Goal: Transaction & Acquisition: Purchase product/service

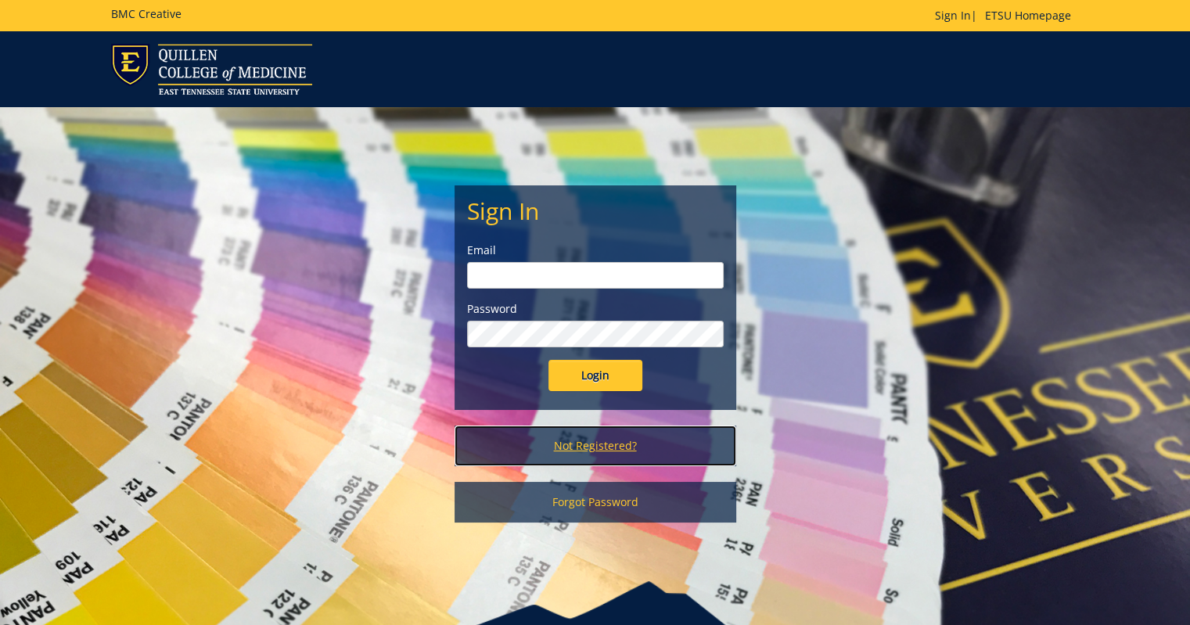
click at [585, 444] on link "Not Registered?" at bounding box center [596, 446] width 282 height 41
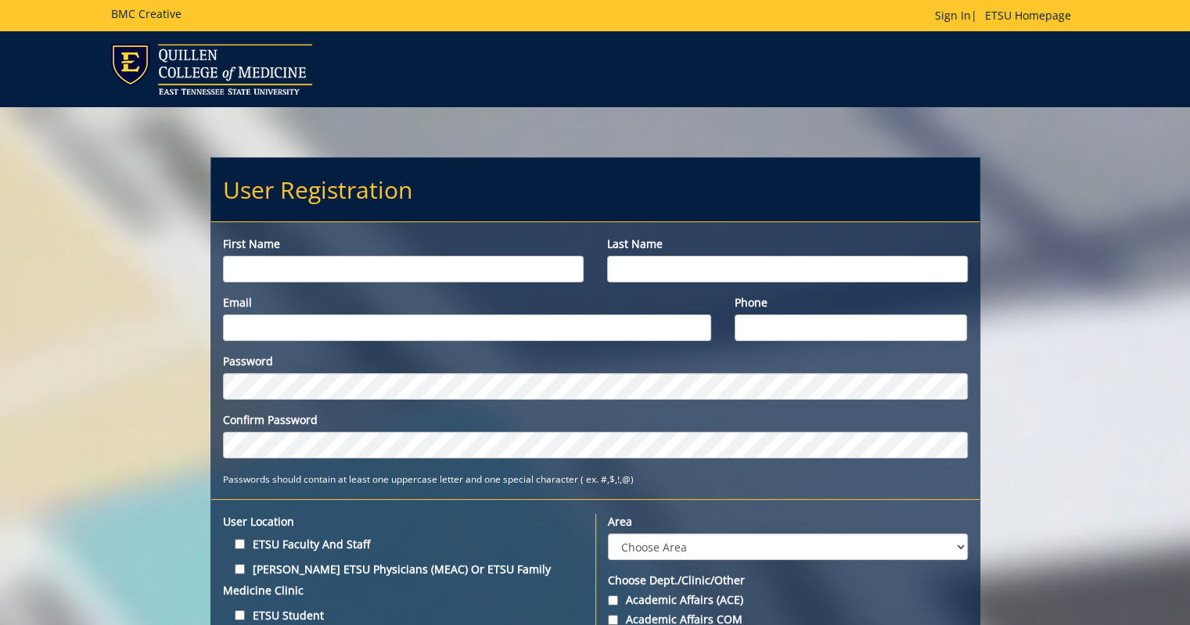
click at [256, 279] on input "First name" at bounding box center [403, 269] width 361 height 27
type input "Savannah"
type input "Moore"
type input "sprinklesg@etsu.edu"
type input "8287684505"
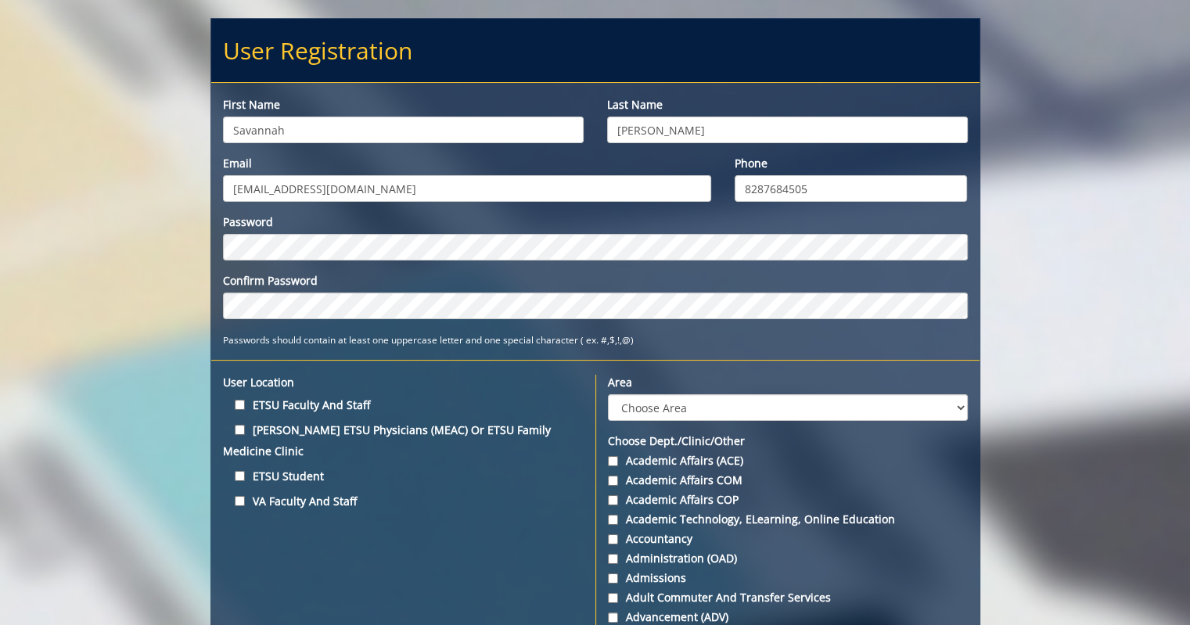
scroll to position [141, 0]
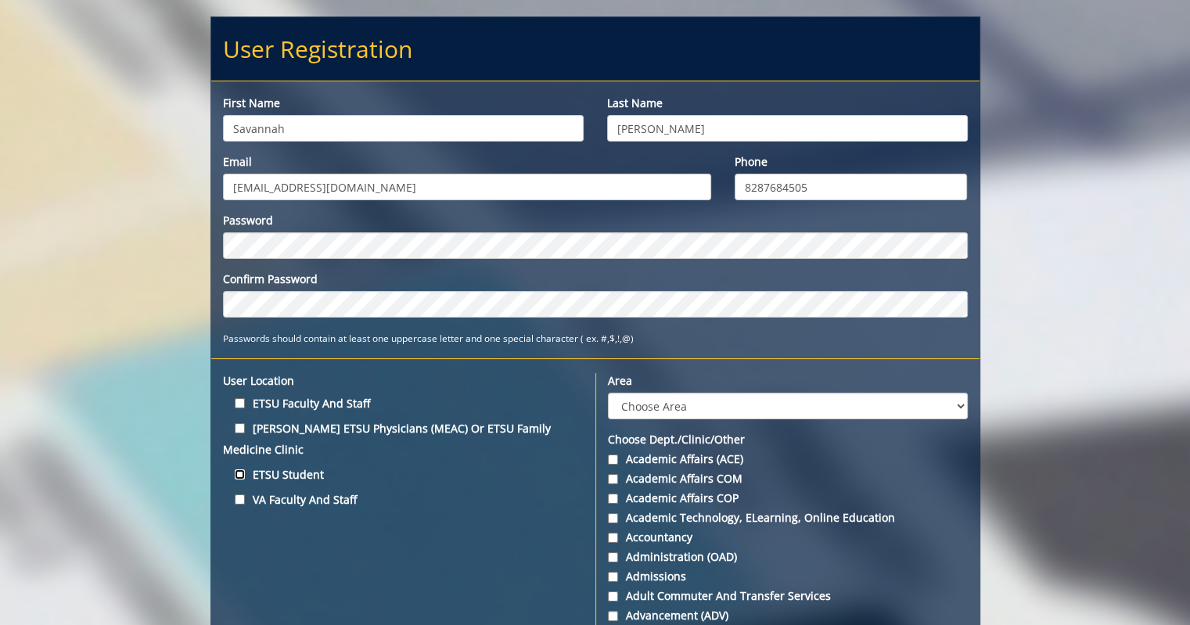
click at [236, 469] on input "ETSU Student" at bounding box center [240, 474] width 10 height 10
checkbox input "true"
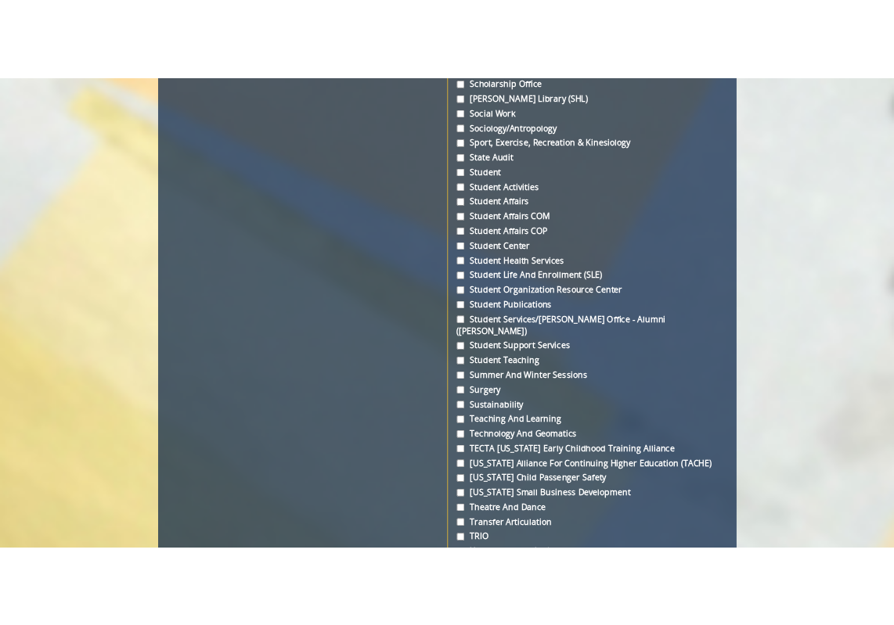
scroll to position [5299, 0]
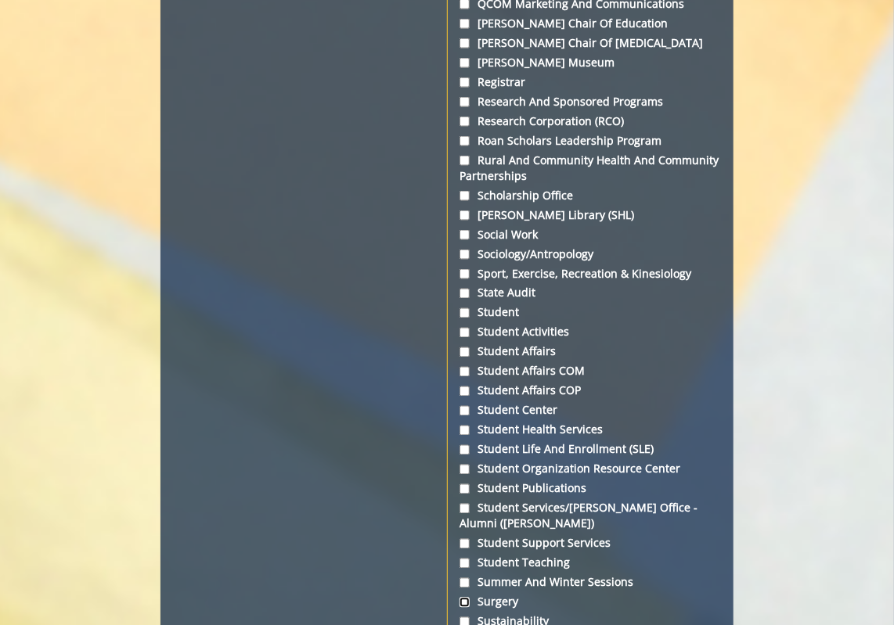
click at [462, 598] on input "Surgery" at bounding box center [464, 603] width 10 height 10
checkbox input "true"
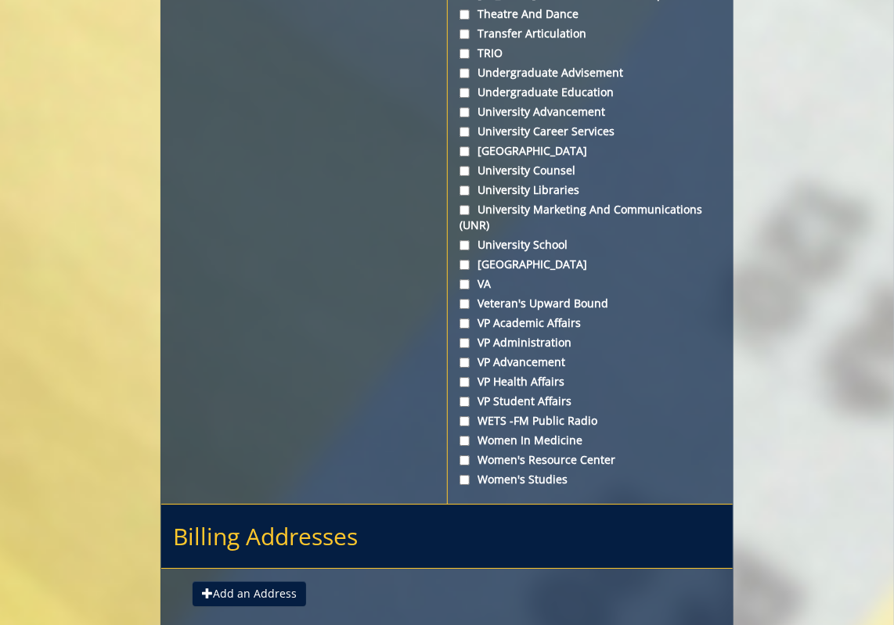
scroll to position [6076, 0]
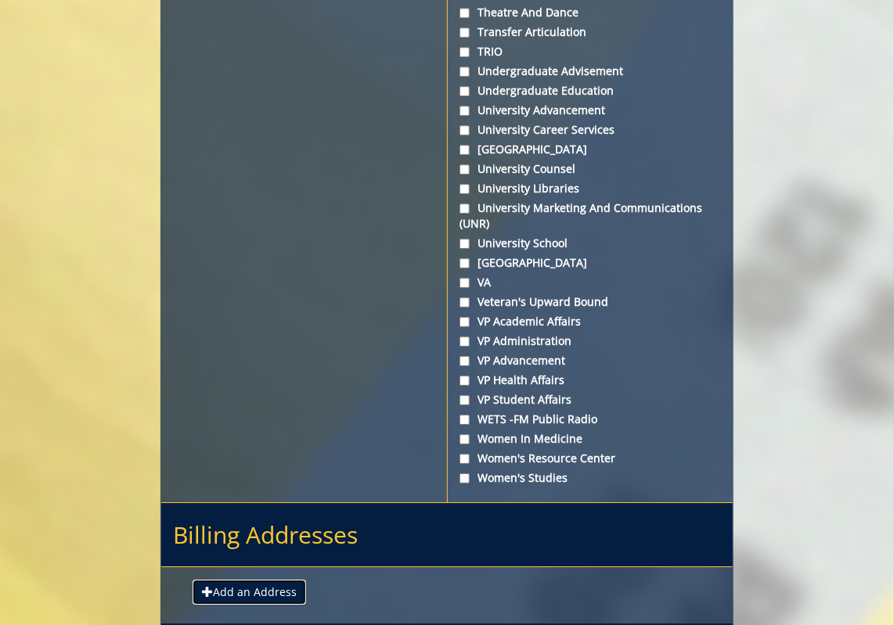
click at [261, 580] on button "Add an Address" at bounding box center [248, 592] width 113 height 25
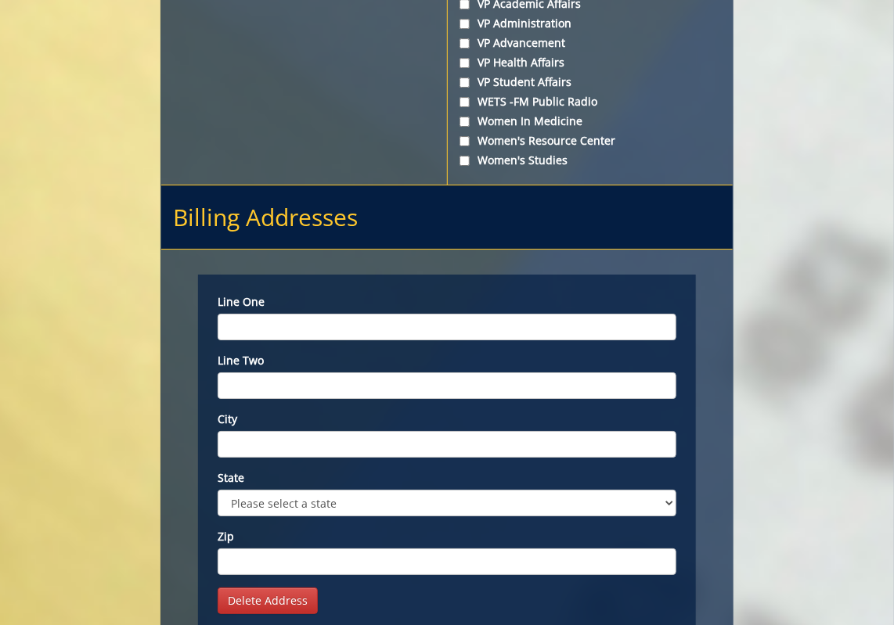
scroll to position [6392, 0]
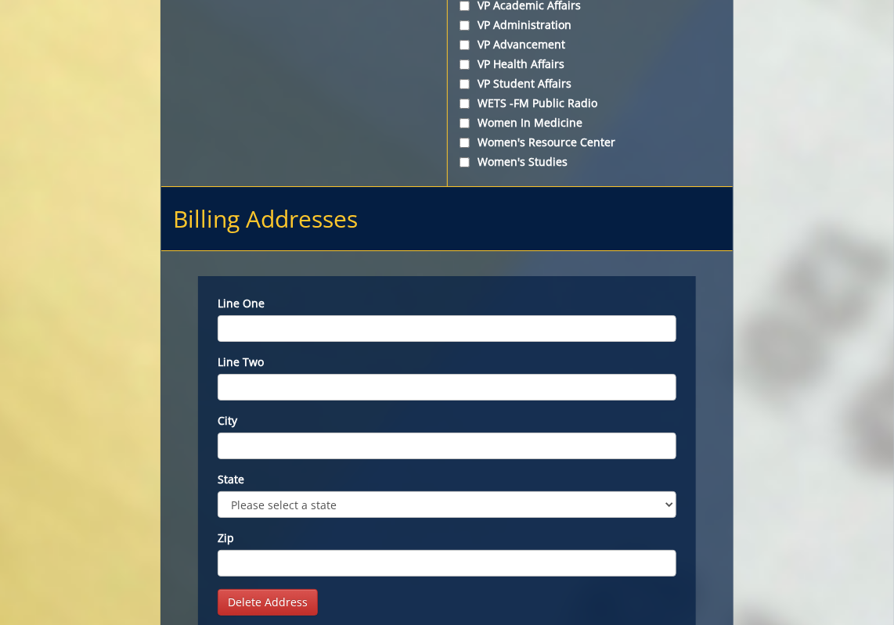
click at [349, 433] on input "City" at bounding box center [447, 446] width 458 height 27
type input "[GEOGRAPHIC_DATA]"
click at [340, 491] on select "Please select a state AK AL AR AS AZ CA CO CT DC DE FL FM GA GU HI IA ID IL IN …" at bounding box center [447, 504] width 458 height 27
select select "1"
click at [218, 491] on select "Please select a state AK AL AR AS AZ CA CO CT DC DE FL FM GA GU HI IA ID IL IN …" at bounding box center [447, 504] width 458 height 27
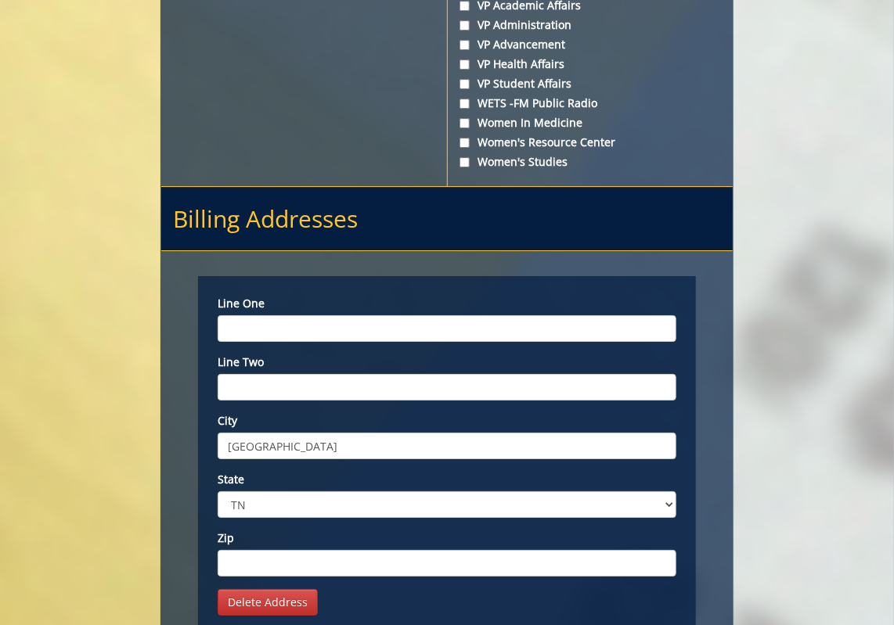
click at [339, 550] on input "Zip" at bounding box center [447, 563] width 458 height 27
type input "37614"
click at [275, 315] on input "Line one" at bounding box center [447, 328] width 458 height 27
type input "East Tennessee State University Dept. of Surgery"
type input "Building 1, 2nd Floor"
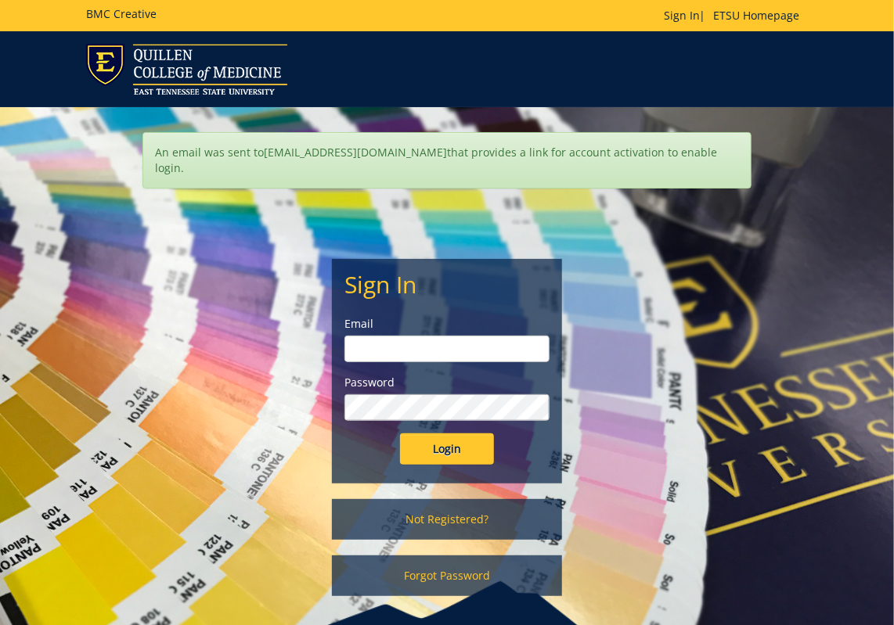
click at [482, 336] on input "email" at bounding box center [446, 349] width 204 height 27
type input "[EMAIL_ADDRESS][DOMAIN_NAME]"
click at [400, 433] on input "Login" at bounding box center [447, 448] width 94 height 31
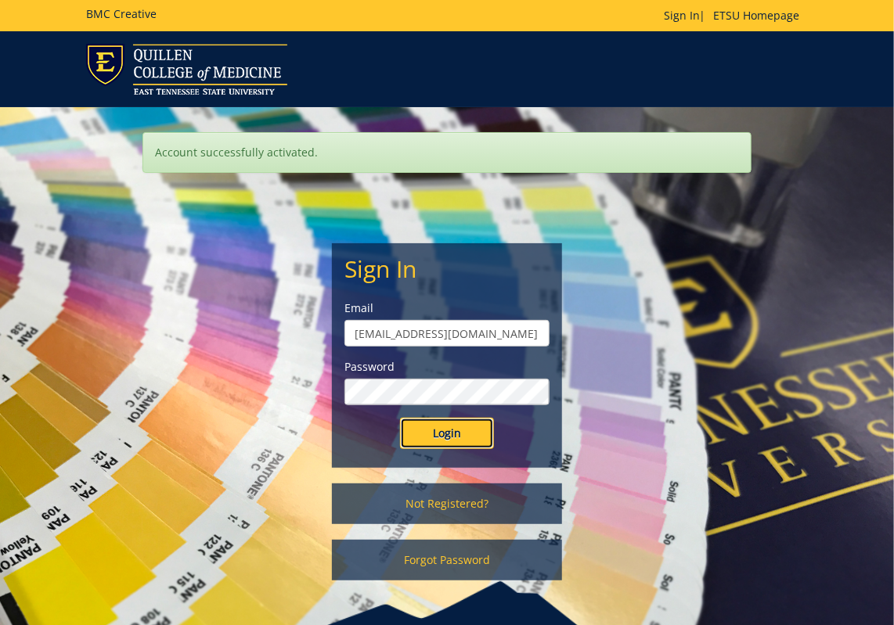
click at [464, 441] on input "Login" at bounding box center [447, 433] width 94 height 31
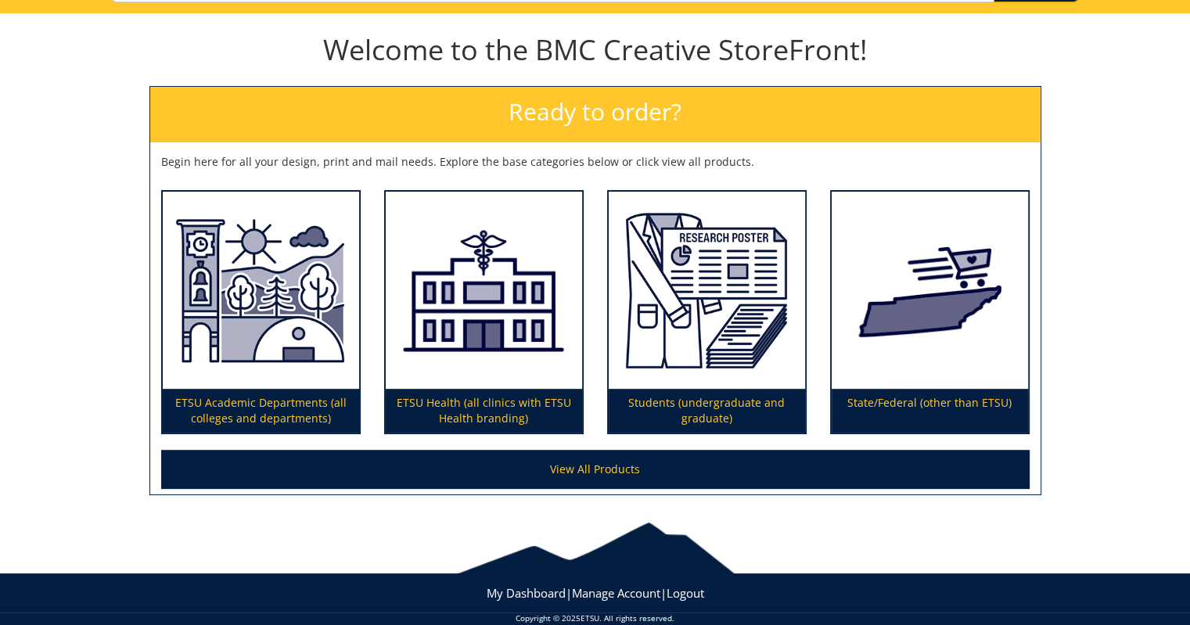
scroll to position [169, 0]
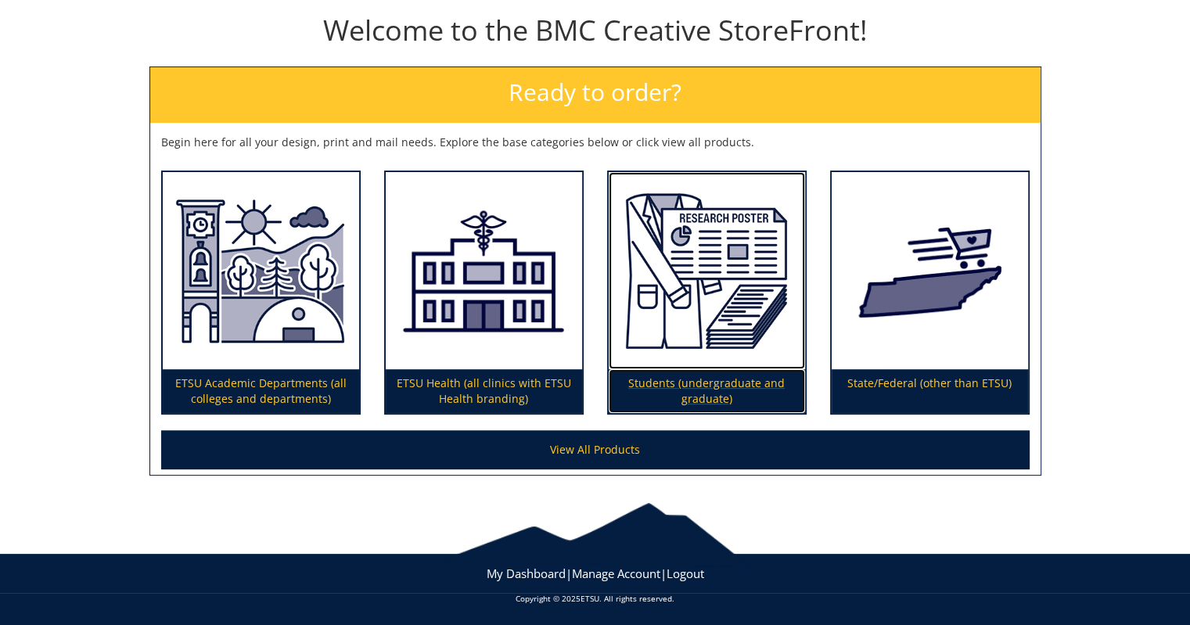
click at [710, 390] on p "Students (undergraduate and graduate)" at bounding box center [707, 391] width 196 height 44
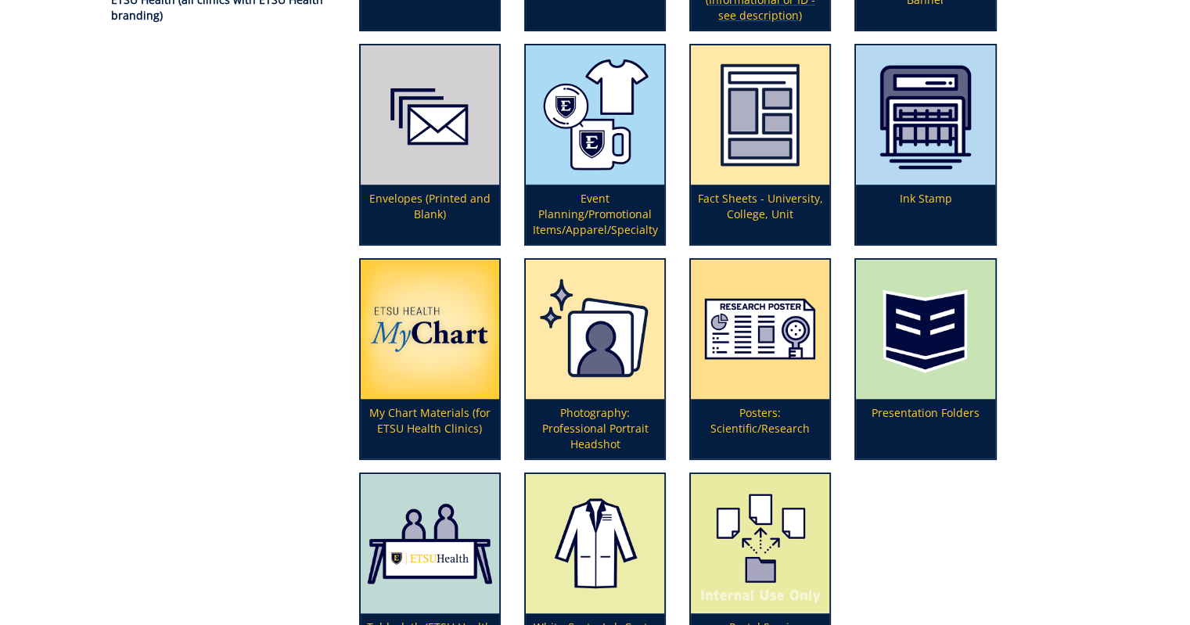
scroll to position [385, 0]
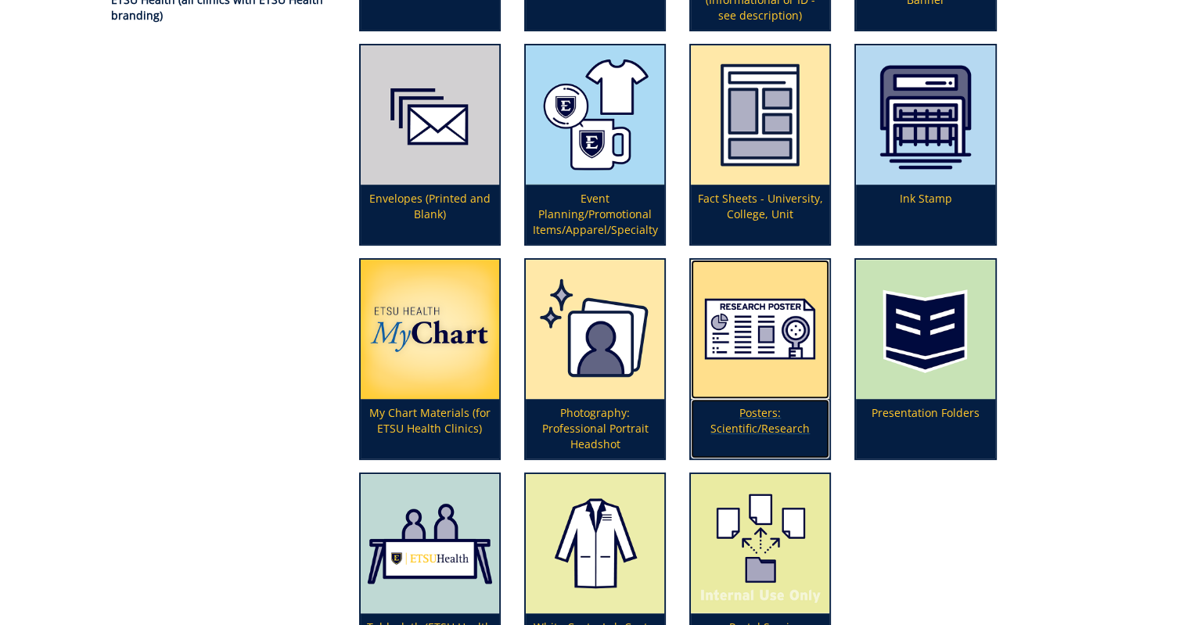
click at [751, 424] on p "Posters: Scientific/Research" at bounding box center [760, 428] width 138 height 59
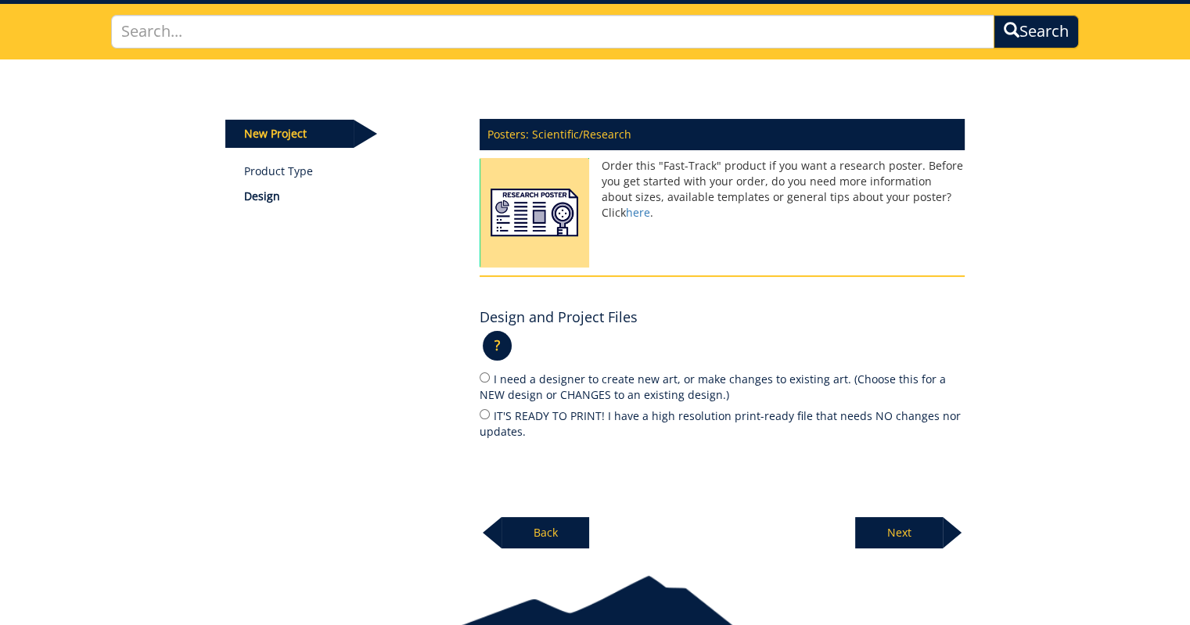
scroll to position [159, 0]
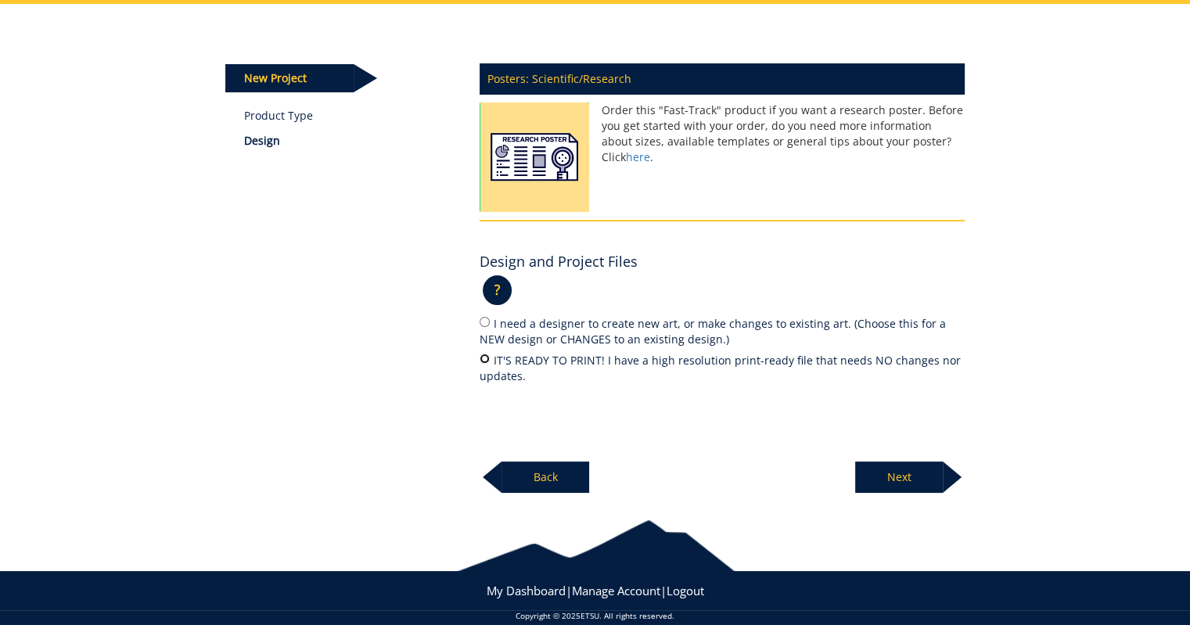
click at [487, 358] on input "IT'S READY TO PRINT! I have a high resolution print-ready file that needs NO ch…" at bounding box center [485, 359] width 10 height 10
radio input "true"
click at [894, 472] on p "Next" at bounding box center [899, 477] width 88 height 31
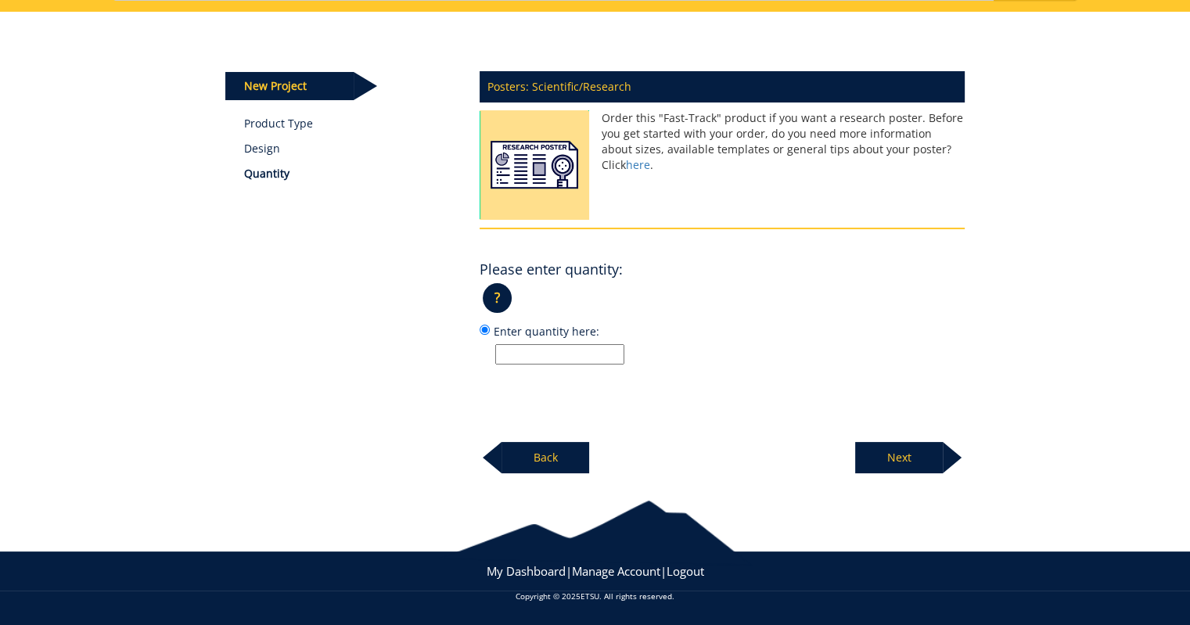
scroll to position [149, 0]
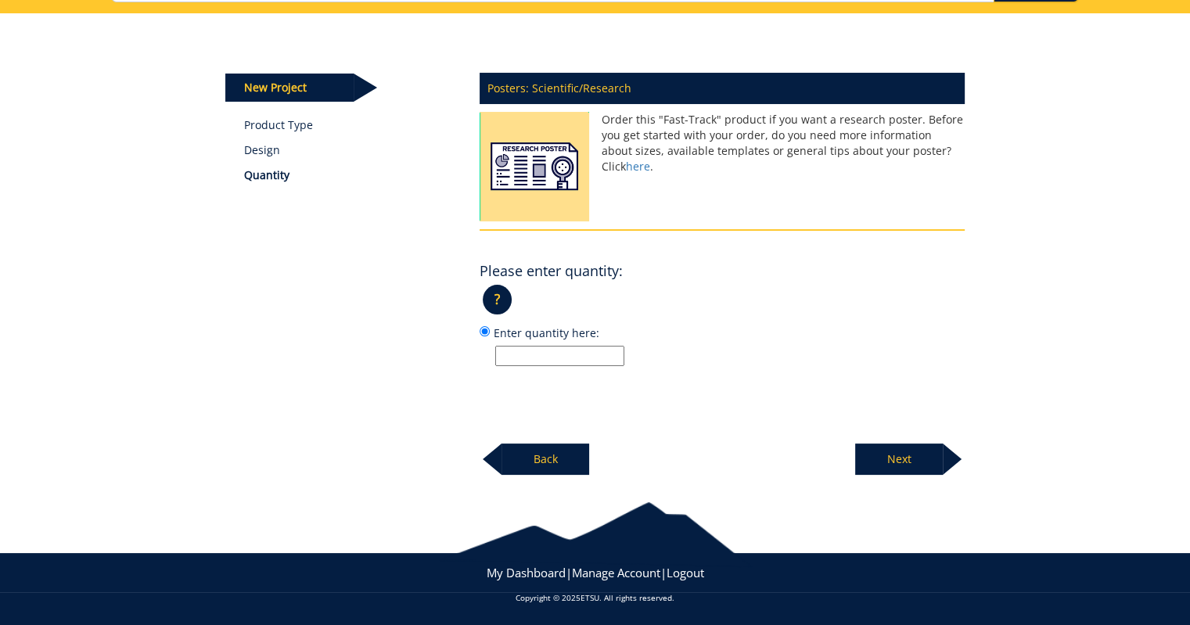
click at [525, 355] on input "Enter quantity here:" at bounding box center [559, 356] width 129 height 20
type input "1"
click at [895, 451] on p "Next" at bounding box center [899, 459] width 88 height 31
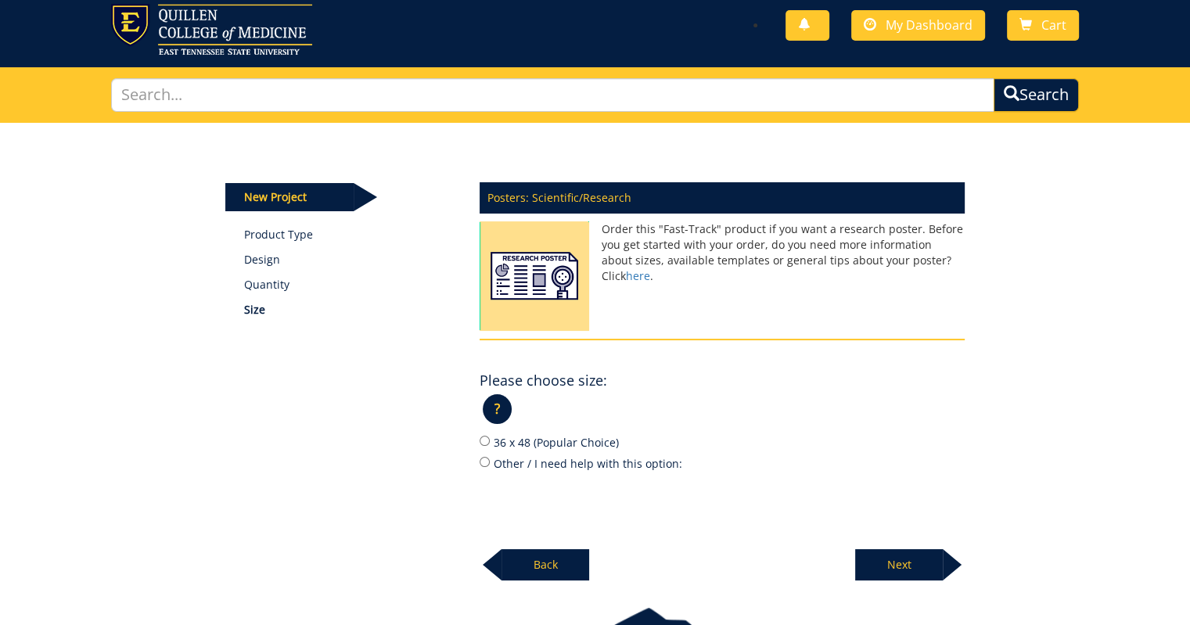
scroll to position [0, 0]
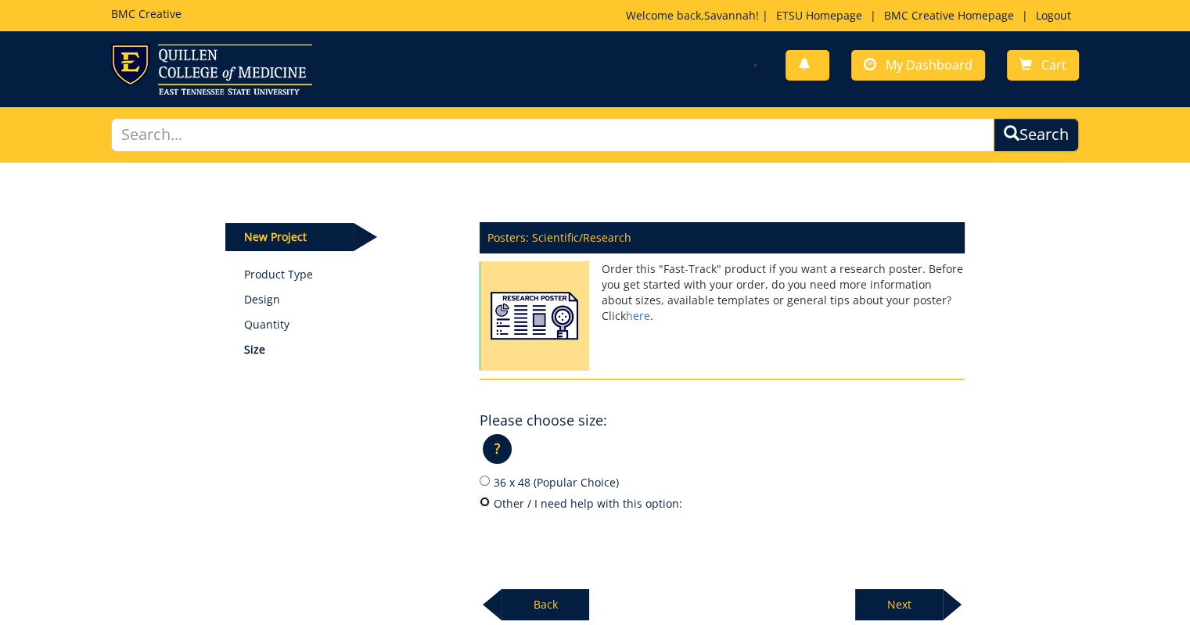
click at [485, 501] on input "Other / I need help with this option:" at bounding box center [485, 502] width 10 height 10
radio input "true"
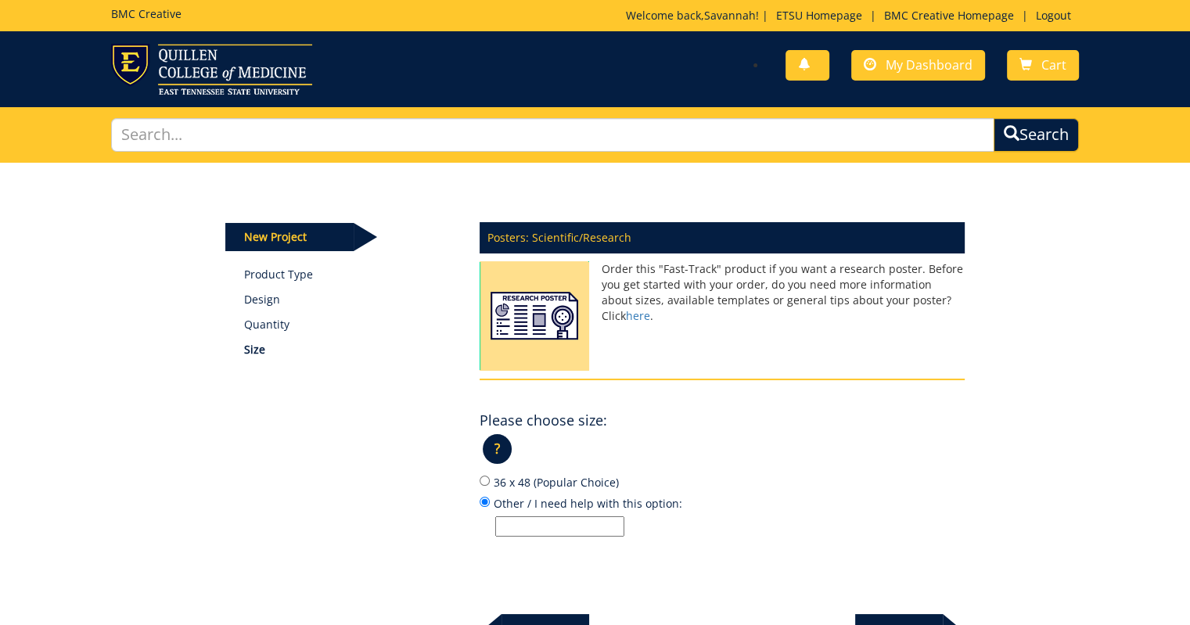
click at [520, 520] on input "Other / I need help with this option:" at bounding box center [559, 526] width 129 height 20
type input "40 x 60"
click at [850, 426] on div "Please choose size: ? × Which size should I choose?: Choices provided are the s…" at bounding box center [722, 471] width 485 height 132
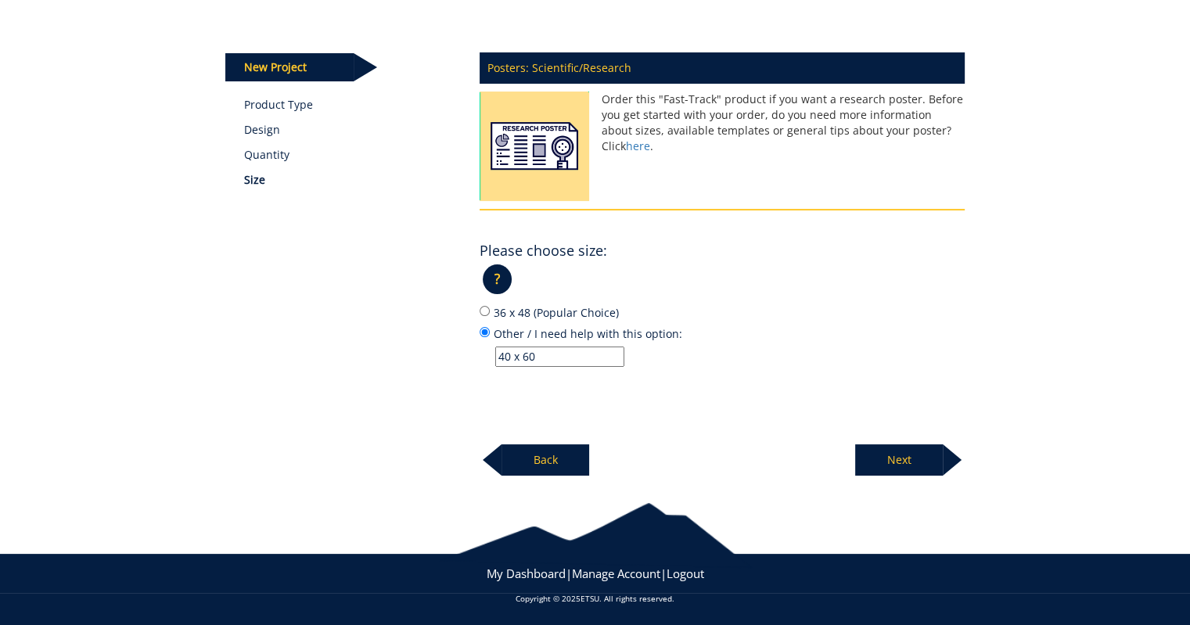
scroll to position [169, 0]
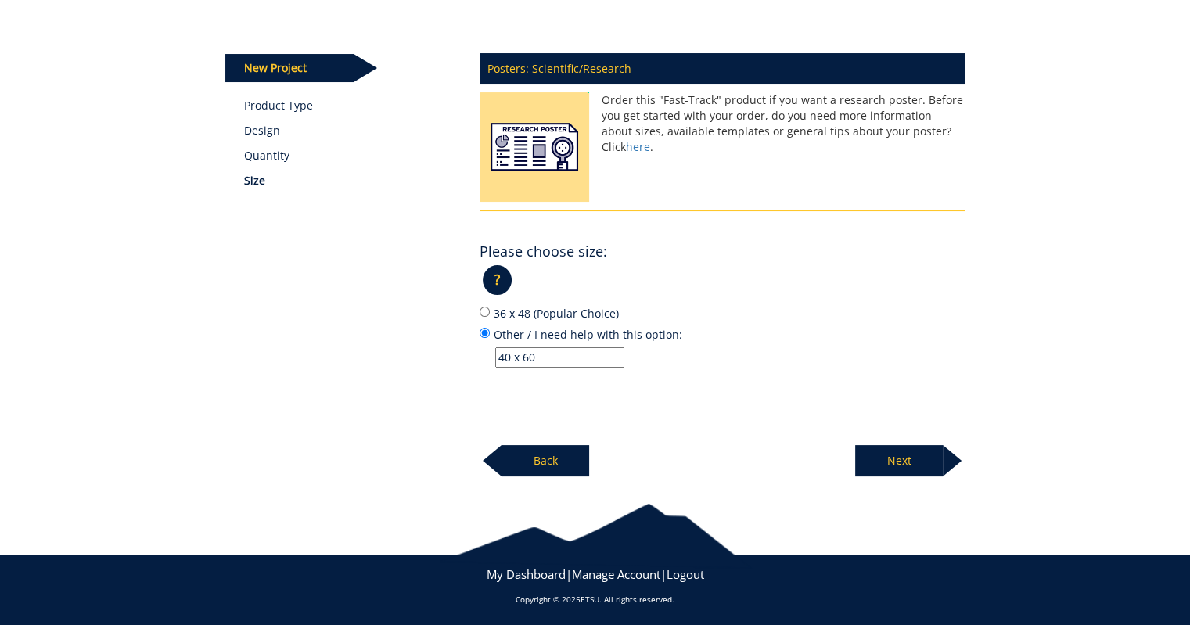
click at [895, 460] on p "Next" at bounding box center [899, 460] width 88 height 31
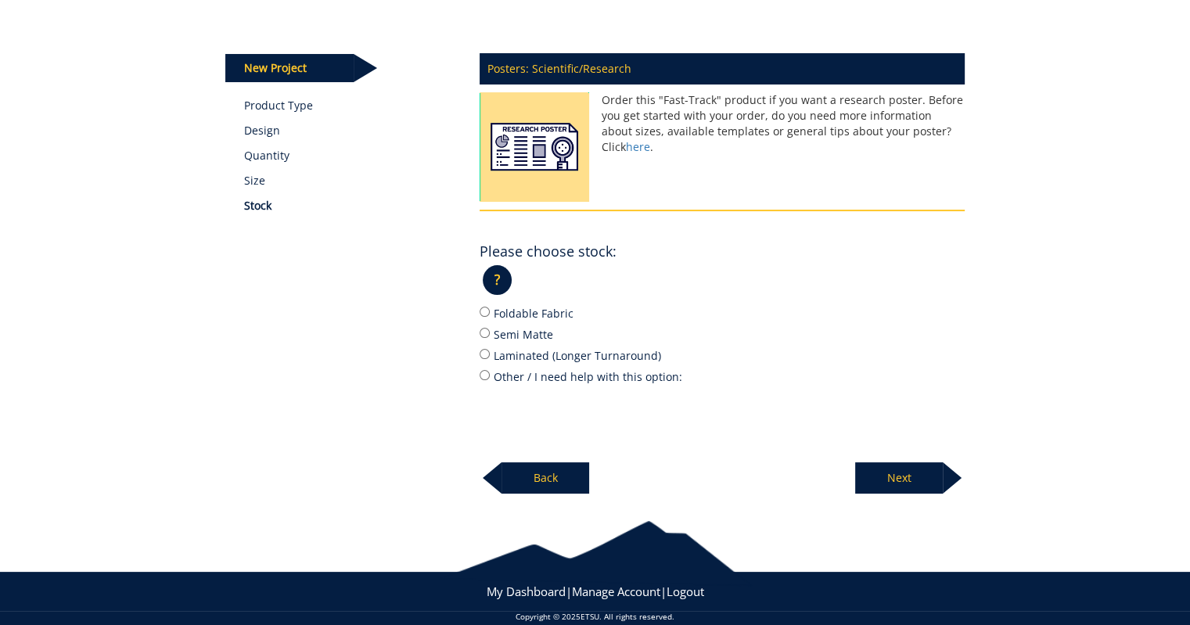
click at [895, 460] on div "Next" at bounding box center [910, 472] width 110 height 43
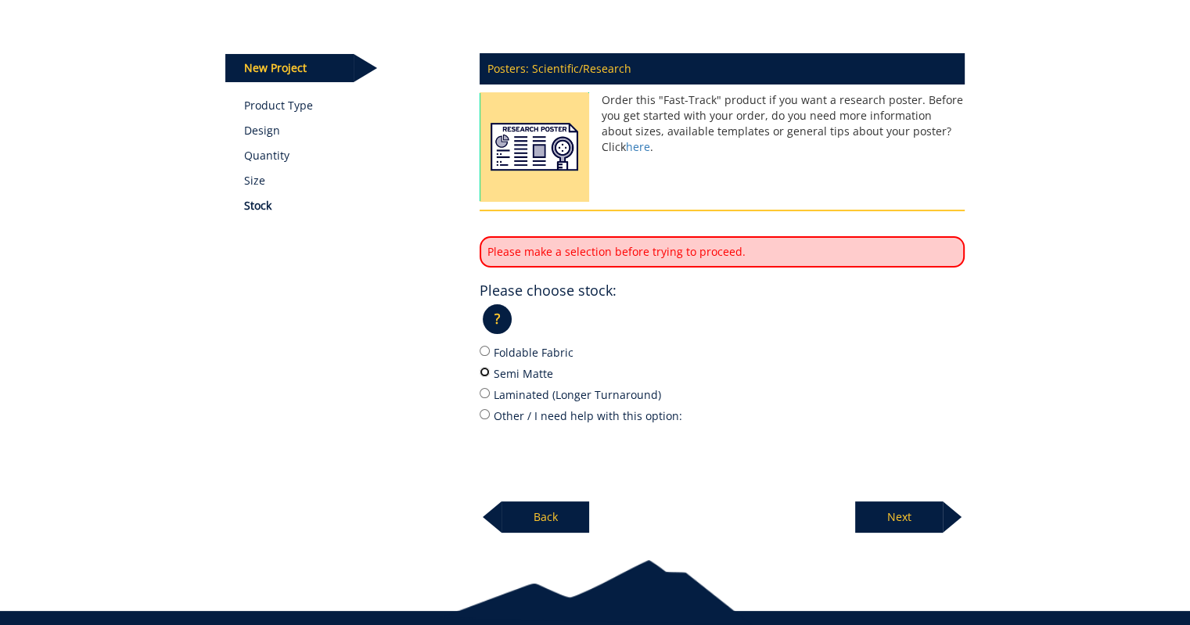
click at [484, 371] on input "Semi Matte" at bounding box center [485, 372] width 10 height 10
radio input "true"
click at [914, 512] on p "Next" at bounding box center [899, 517] width 88 height 31
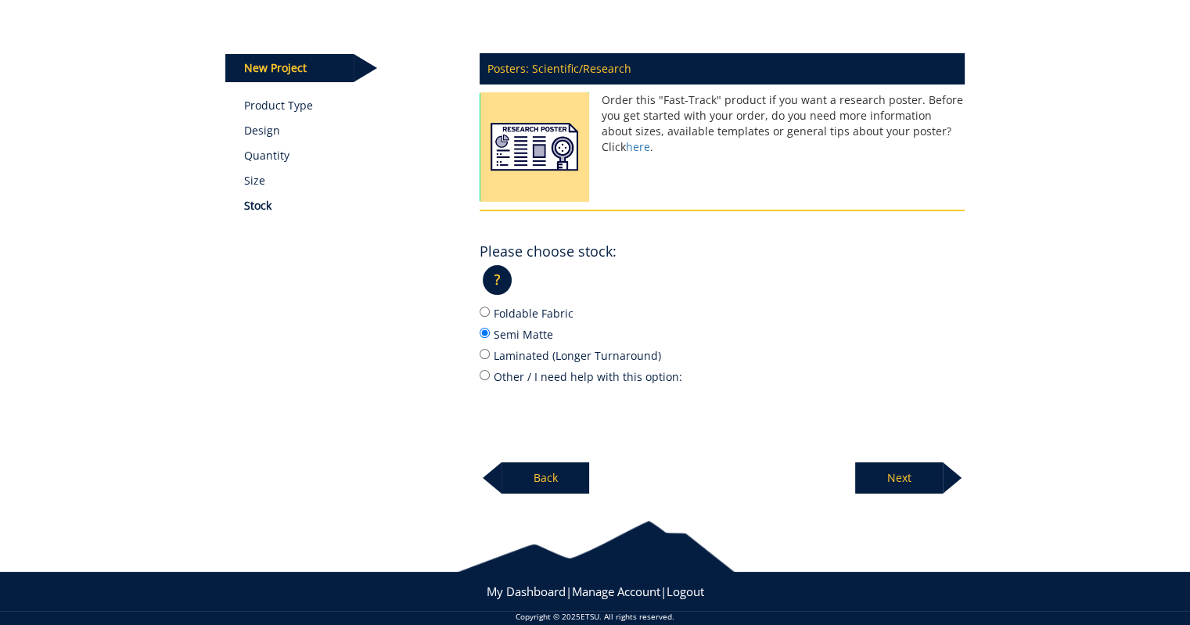
scroll to position [113, 0]
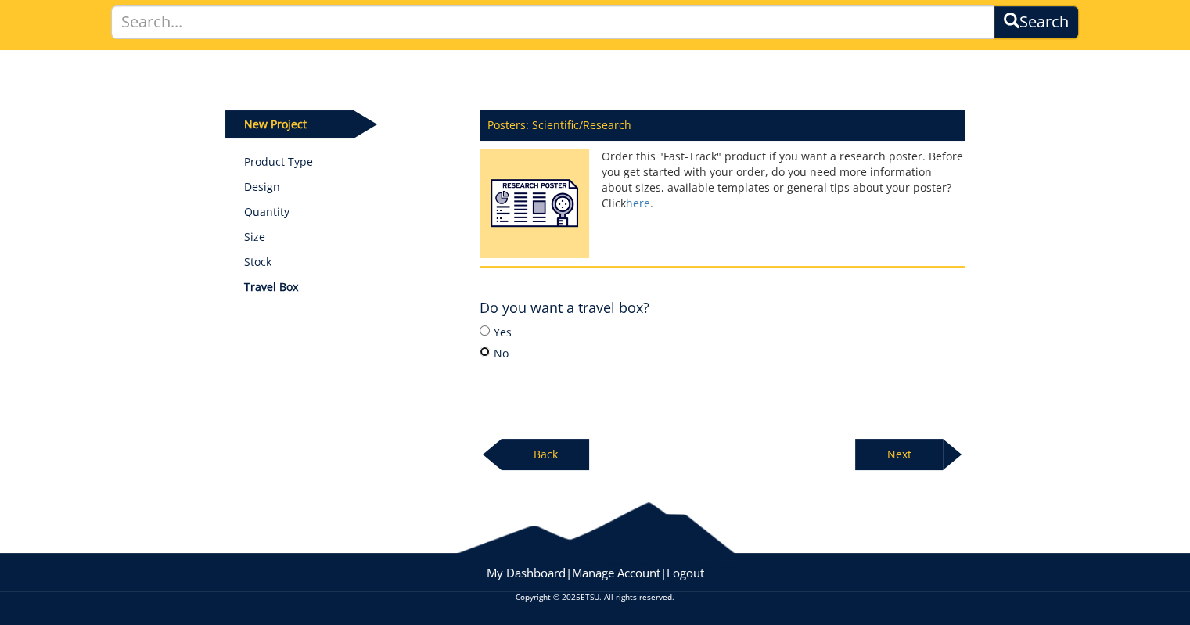
click at [483, 351] on input "No" at bounding box center [485, 352] width 10 height 10
radio input "true"
click at [890, 441] on p "Next" at bounding box center [899, 454] width 88 height 31
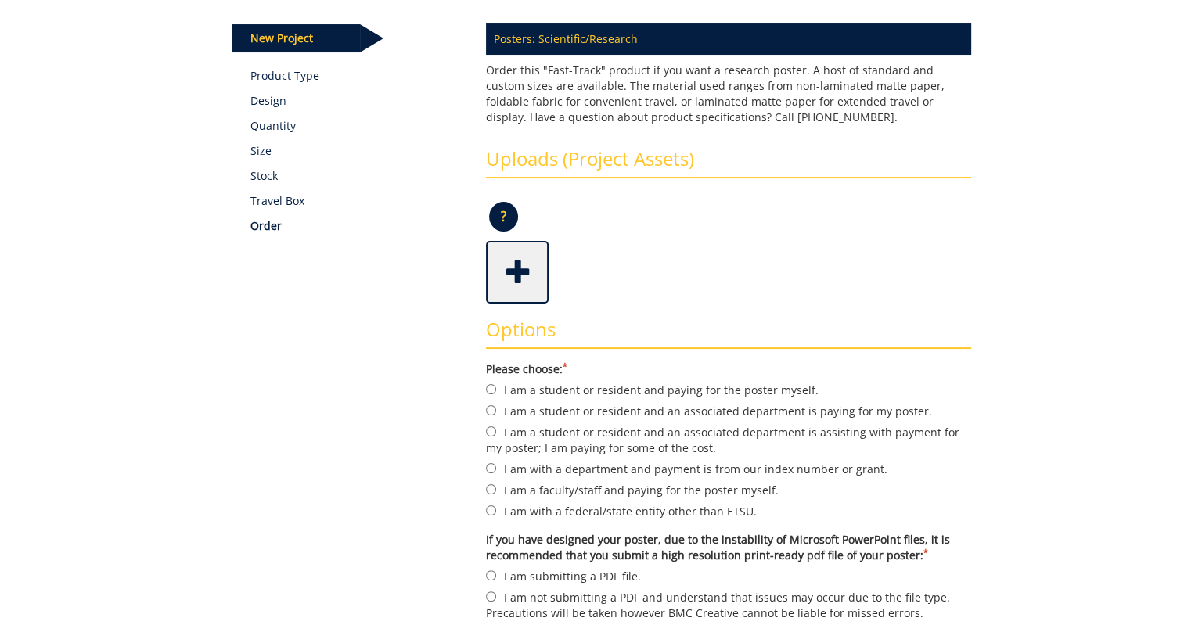
scroll to position [206, 0]
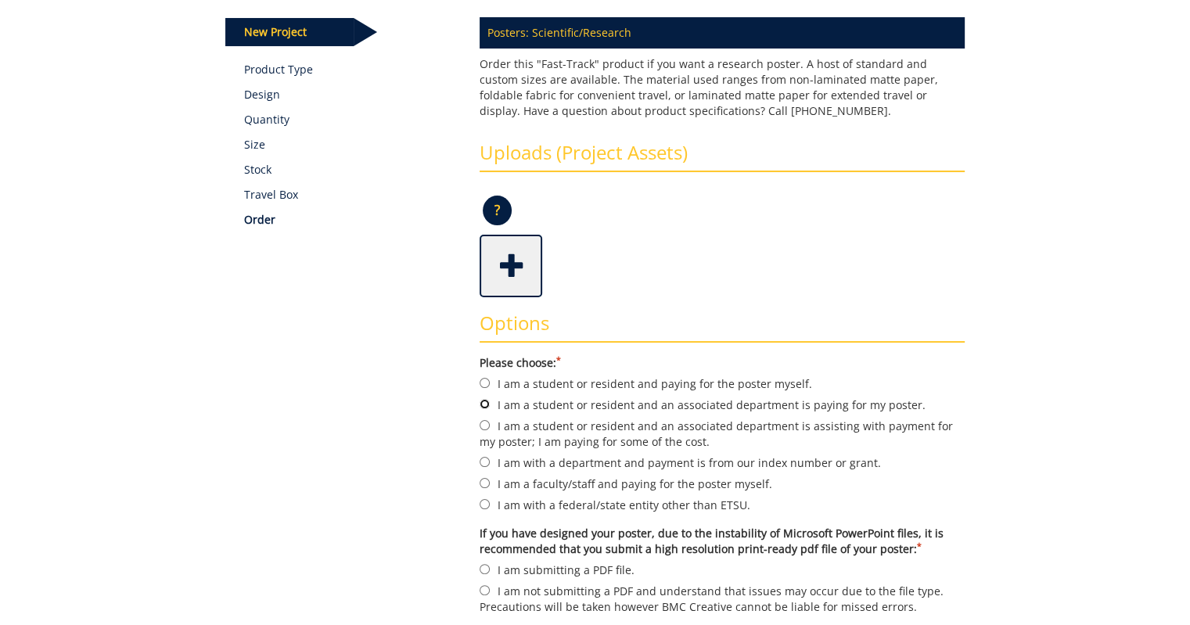
click at [484, 403] on input "I am a student or resident and an associated department is paying for my poster." at bounding box center [485, 404] width 10 height 10
radio input "true"
click at [507, 272] on span at bounding box center [512, 264] width 63 height 55
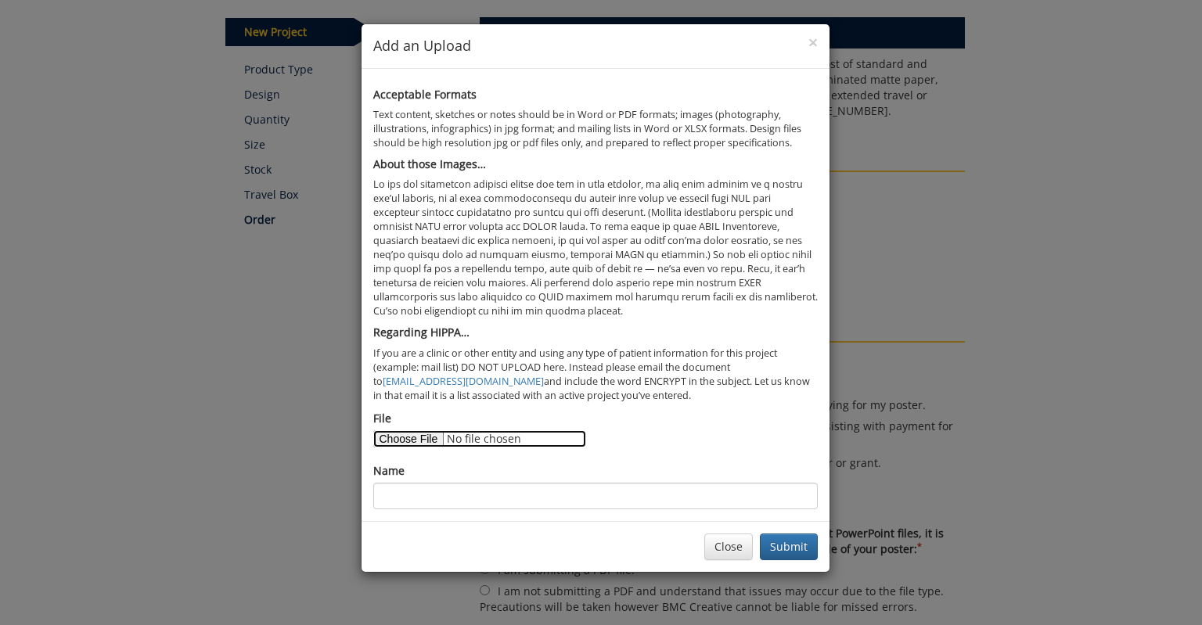
click at [419, 435] on input "File" at bounding box center [479, 438] width 213 height 17
type input "C:\fakepath\Mapping Health Literacy poster (2).pdf"
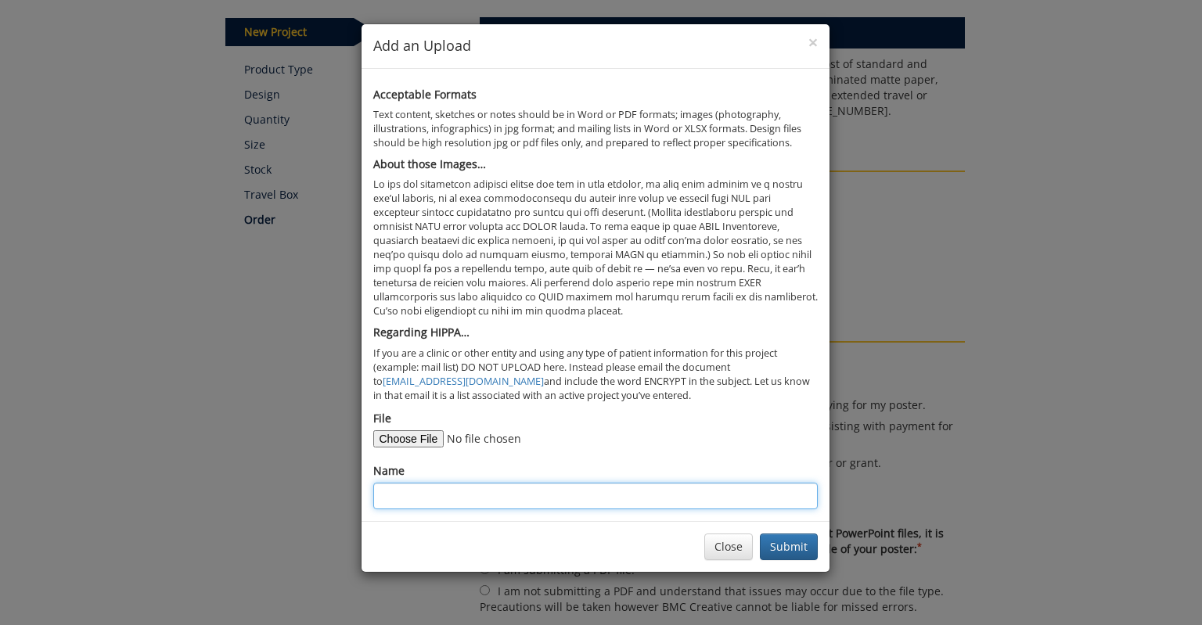
click at [448, 491] on input "Name" at bounding box center [595, 496] width 444 height 27
paste input "Mapping Health Literacy: A GIS-Based Spatial Analysis of Health Knowledge Distr…"
type input "Mapping Health Literacy: A GIS-Based Spatial Analysis of Health Knowledge Distr…"
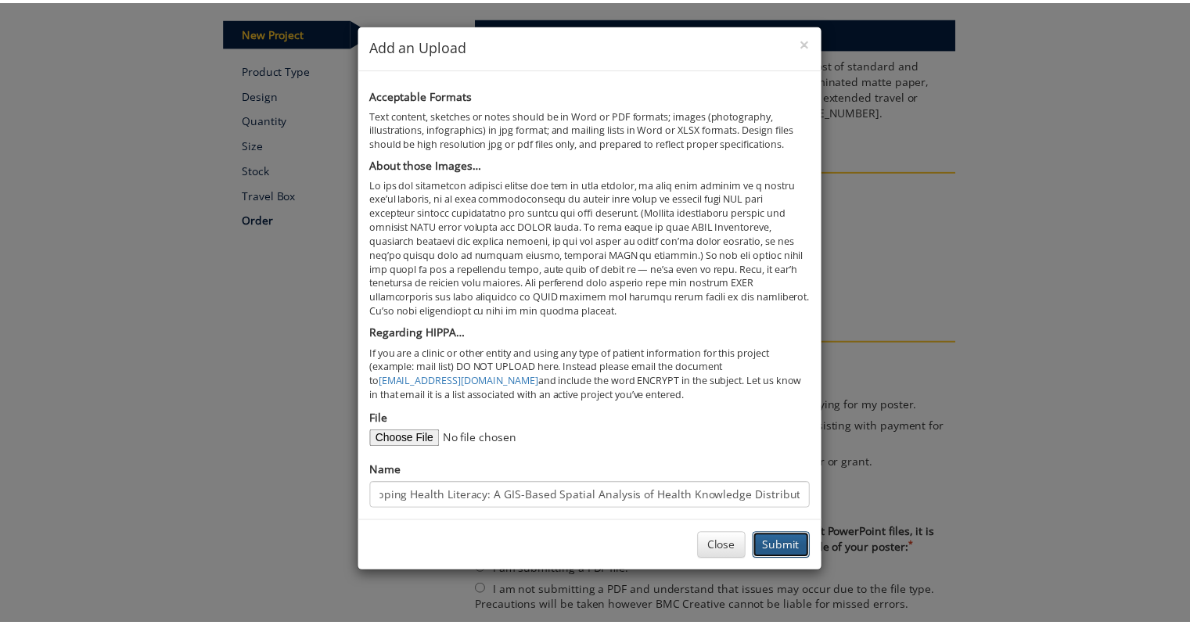
scroll to position [0, 0]
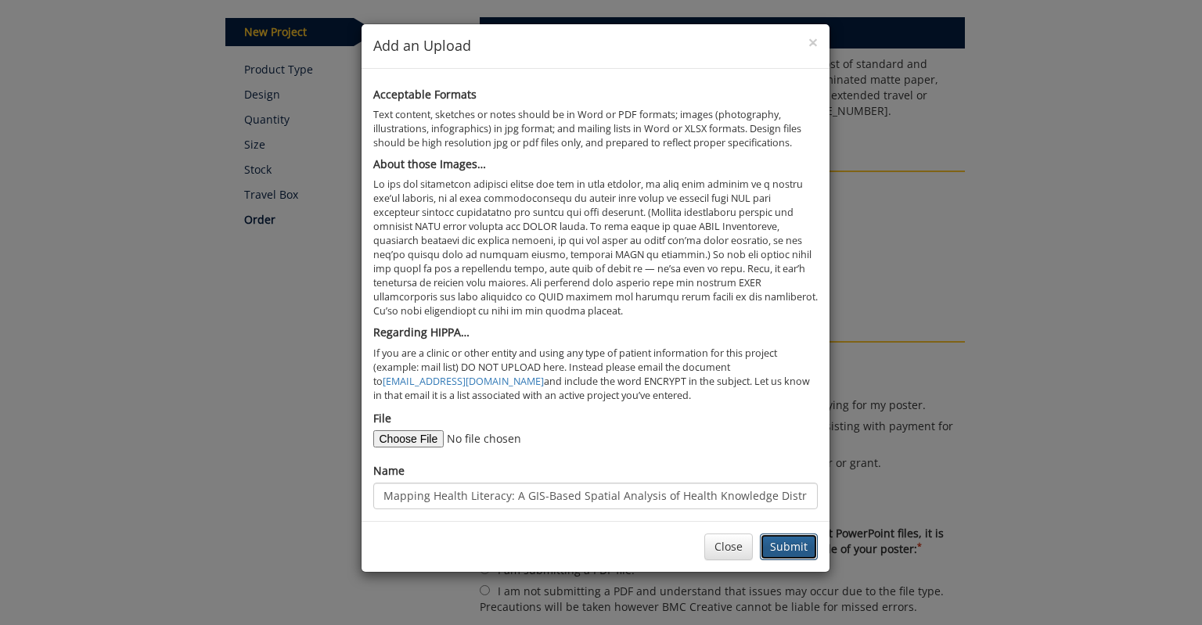
click at [789, 545] on button "Submit" at bounding box center [789, 547] width 58 height 27
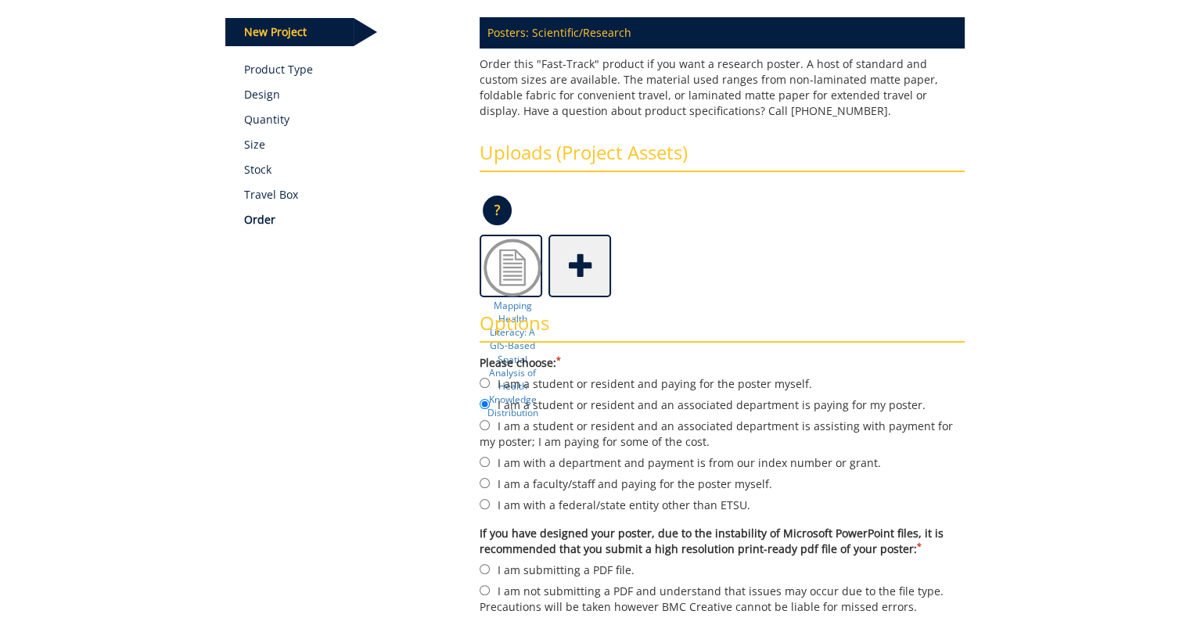
click at [803, 268] on div "Mapping Health Literacy: A GIS-Based Spatial Analysis of Health Knowledge Distr…" at bounding box center [722, 266] width 485 height 63
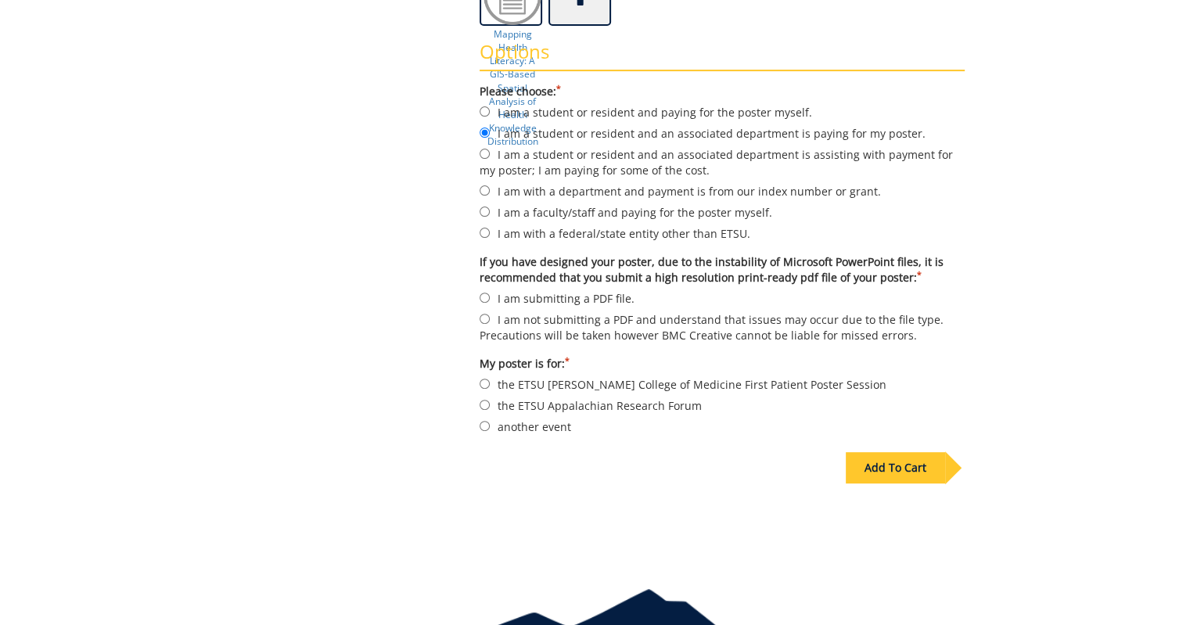
scroll to position [478, 0]
click at [482, 293] on input "I am submitting a PDF file." at bounding box center [485, 297] width 10 height 10
radio input "true"
click at [482, 423] on input "another event" at bounding box center [485, 425] width 10 height 10
radio input "true"
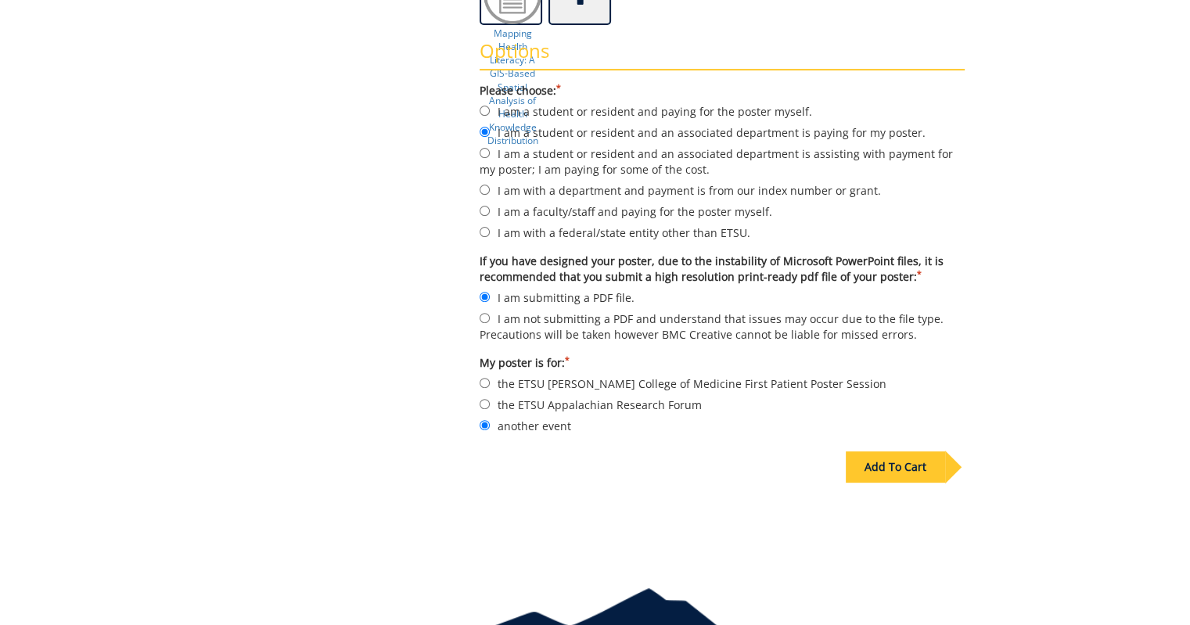
click at [923, 464] on div "Add To Cart" at bounding box center [895, 466] width 99 height 31
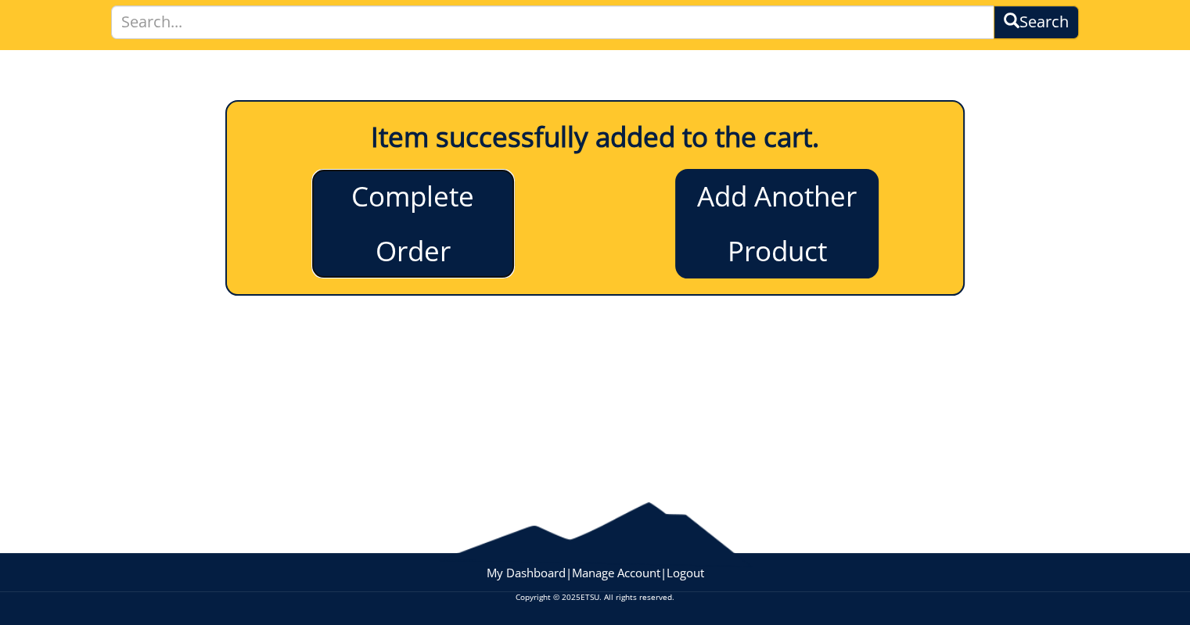
click at [450, 253] on link "Complete Order" at bounding box center [412, 224] width 203 height 110
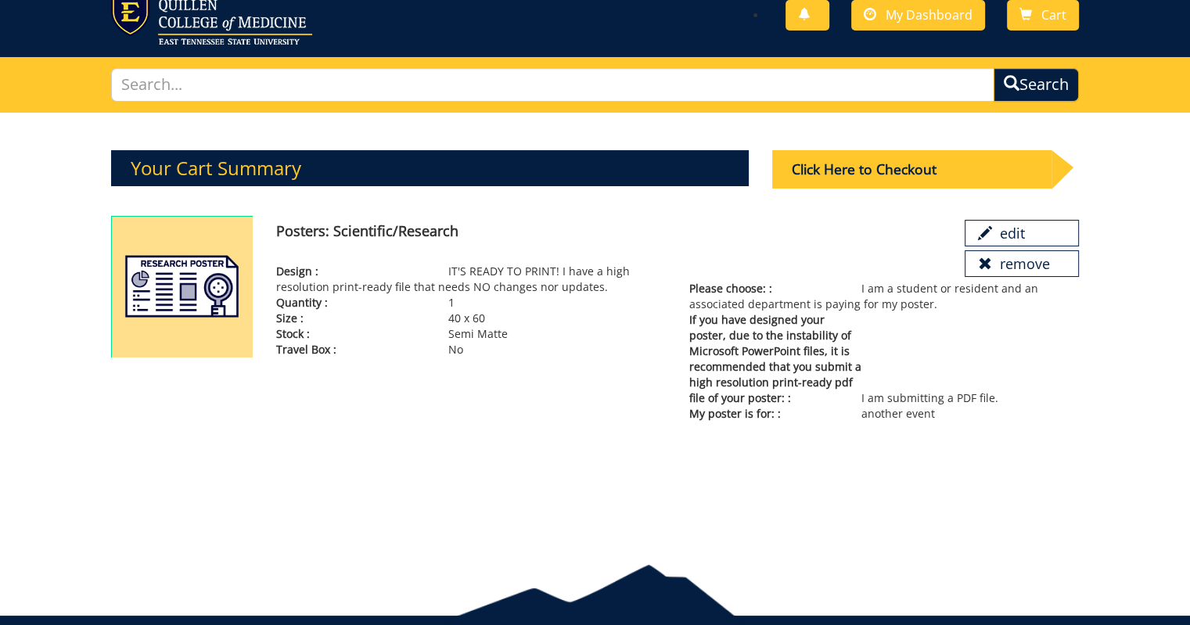
scroll to position [49, 0]
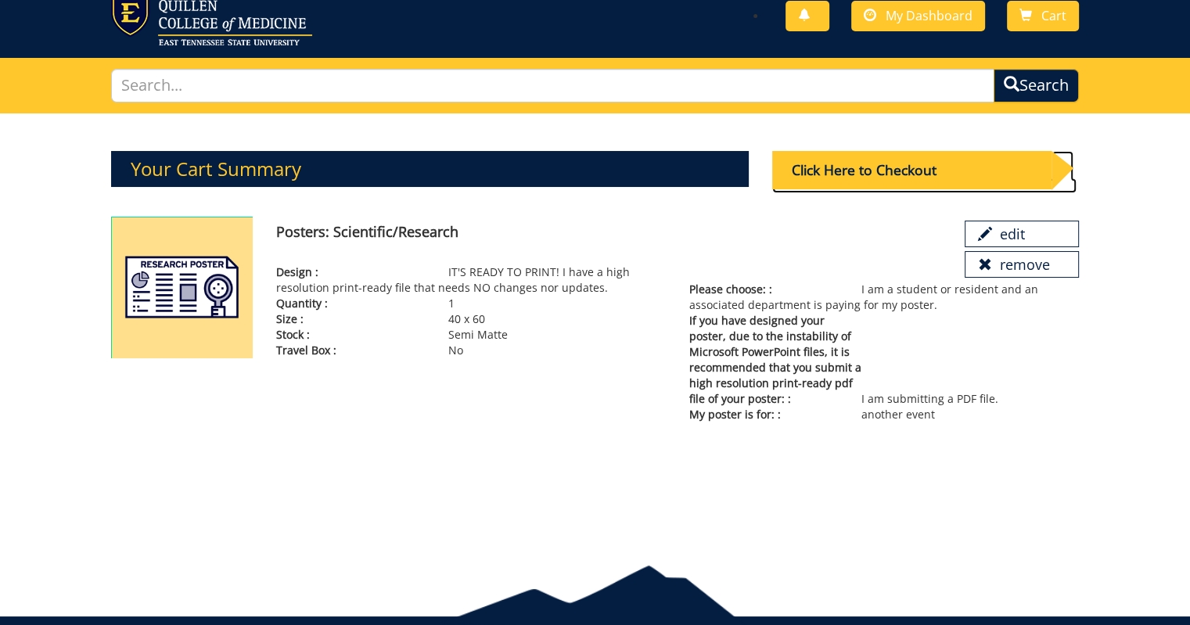
click at [938, 174] on div "Click Here to Checkout" at bounding box center [912, 170] width 280 height 38
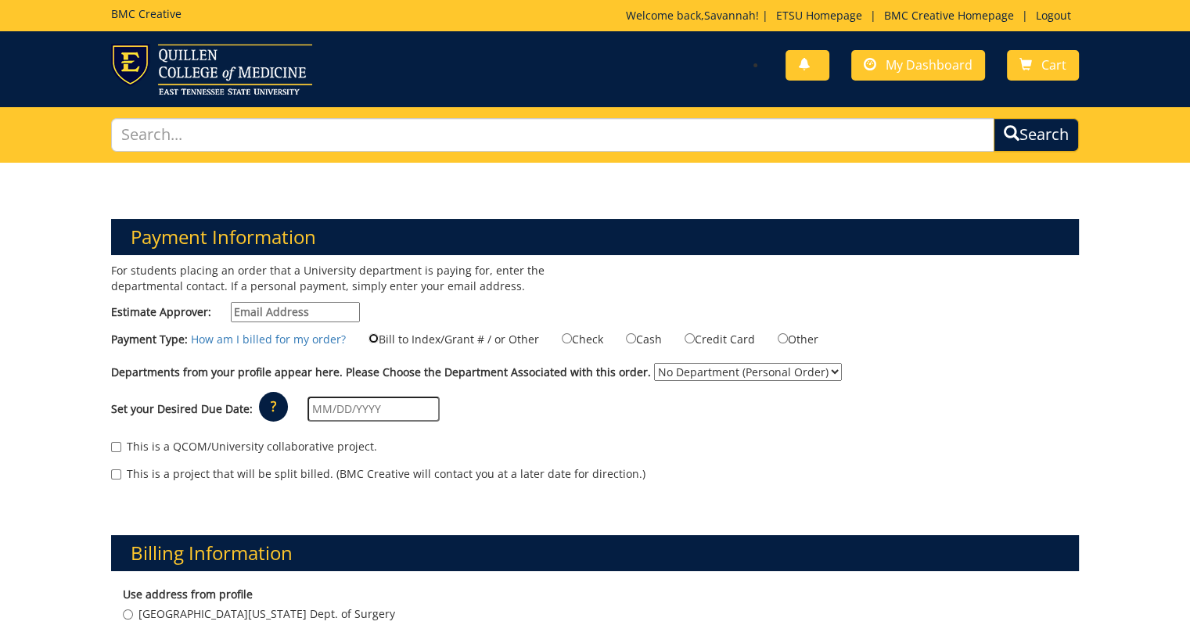
click at [369, 336] on input "Bill to Index/Grant # / or Other" at bounding box center [374, 338] width 10 height 10
radio input "true"
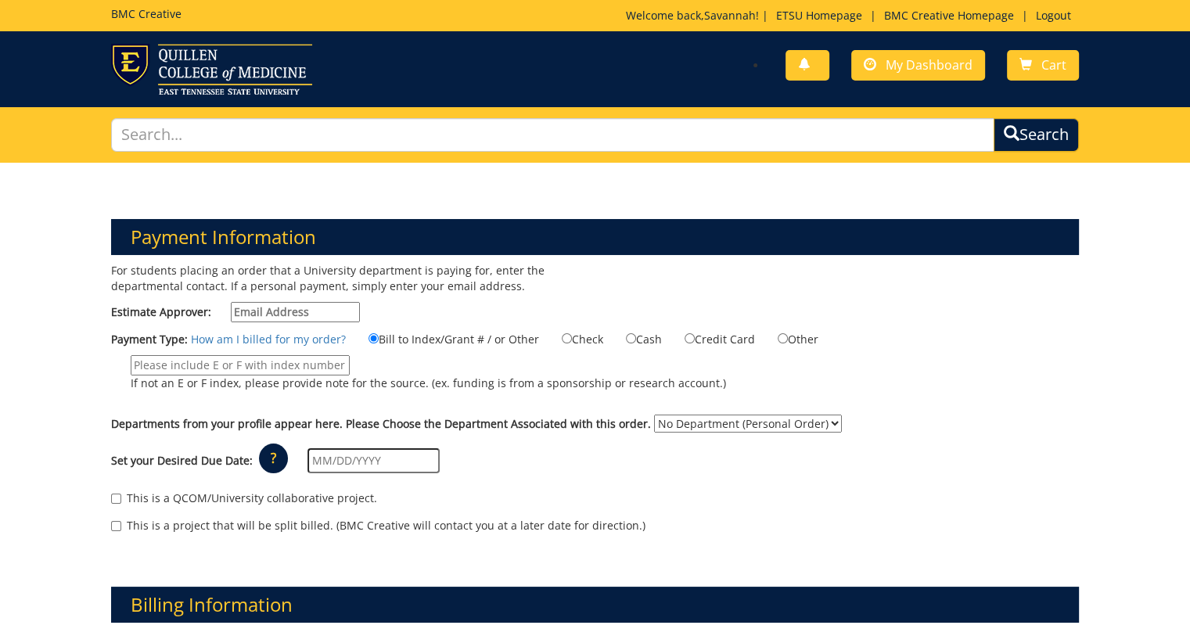
click at [294, 365] on input "If not an E or F index, please provide note for the source. (ex. funding is fro…" at bounding box center [240, 365] width 219 height 20
paste input "E31570"
type input "E31570"
click at [203, 400] on div "Payment Type: How am I billed for my order? Bill to Index/Grant # / or Other Ch…" at bounding box center [595, 368] width 992 height 77
click at [727, 419] on select "No Department (Personal Order) Surgery" at bounding box center [748, 424] width 188 height 18
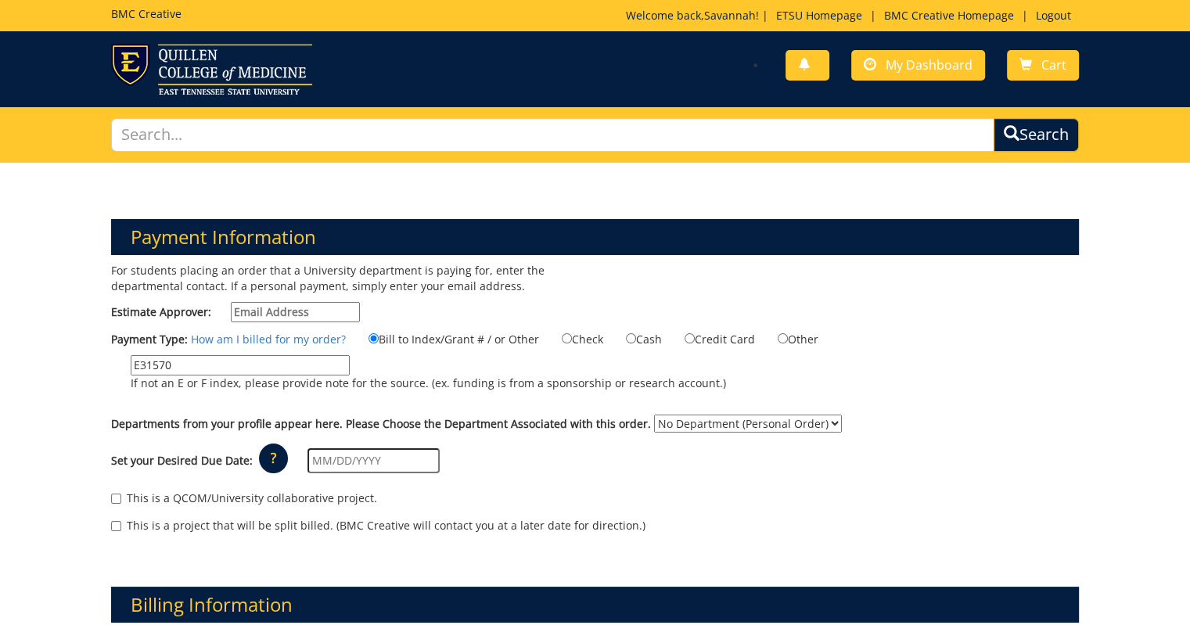
select select "221"
click at [654, 415] on select "No Department (Personal Order) Surgery" at bounding box center [748, 424] width 188 height 18
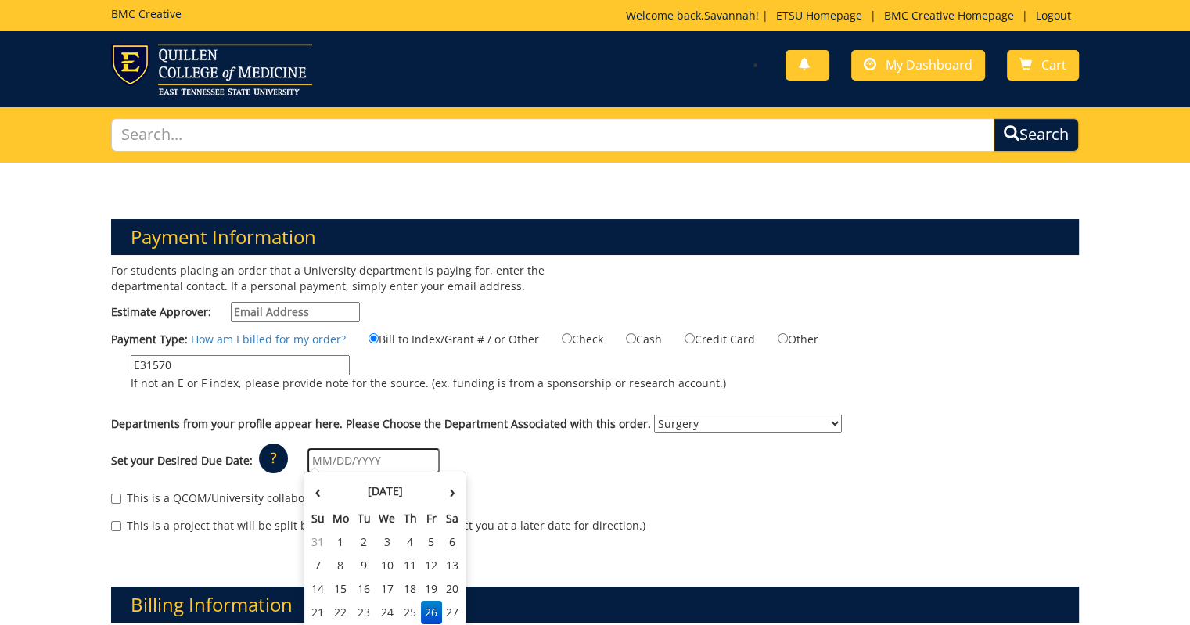
click at [358, 457] on input "text" at bounding box center [373, 460] width 132 height 25
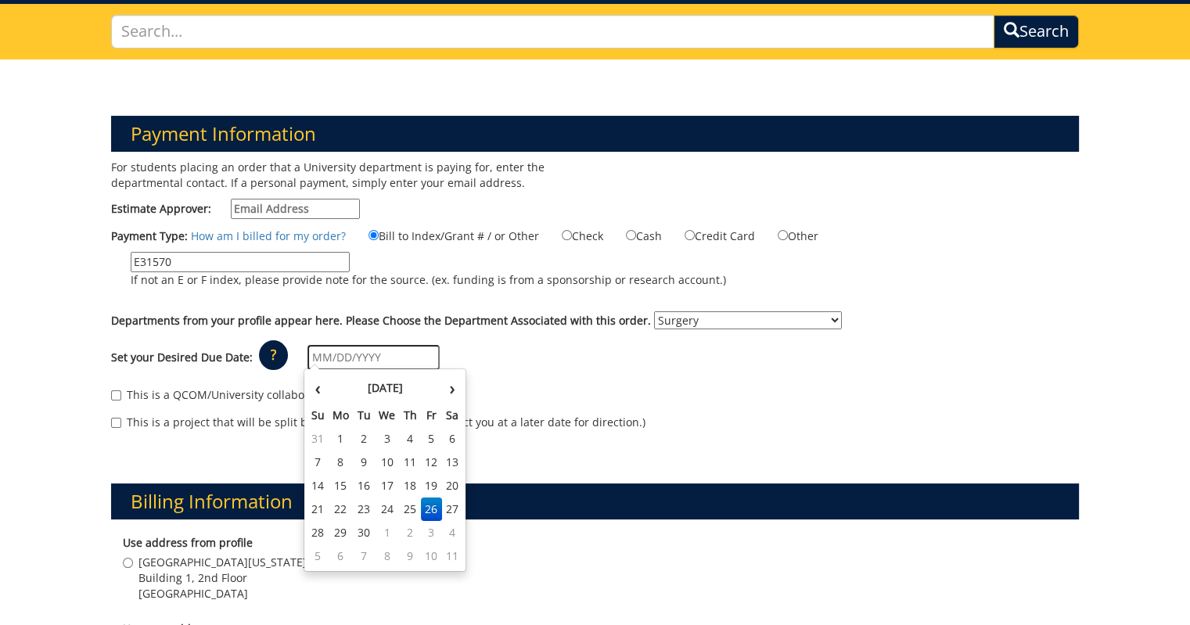
scroll to position [120, 0]
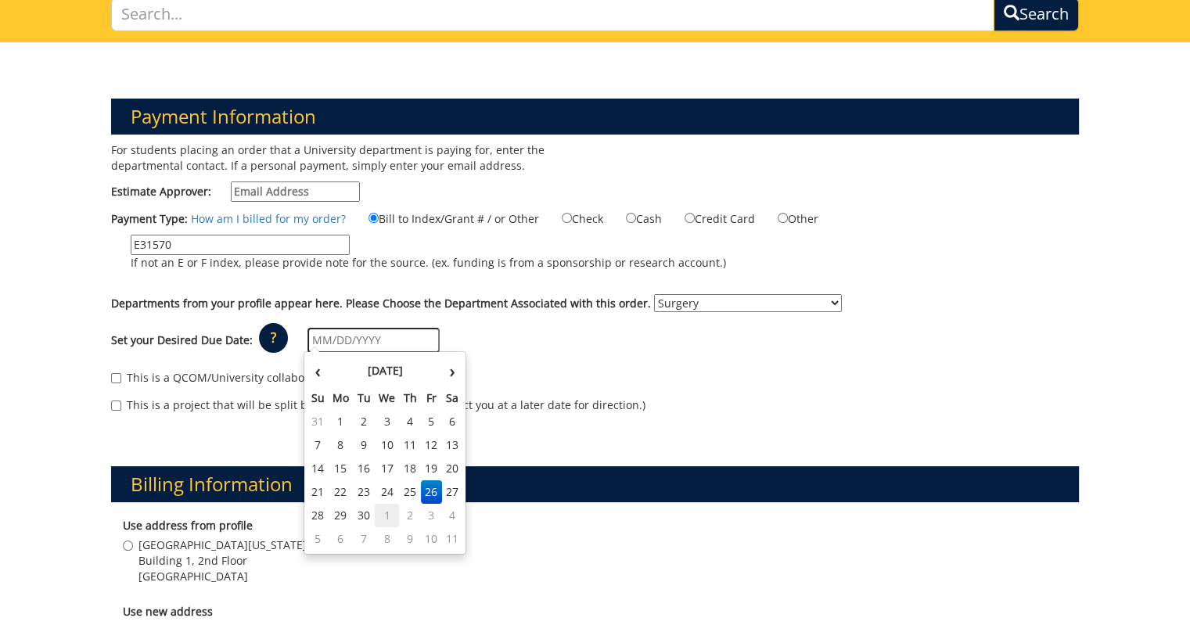
click at [383, 516] on td "1" at bounding box center [387, 515] width 25 height 23
click at [401, 344] on input "[DATE]" at bounding box center [373, 340] width 132 height 25
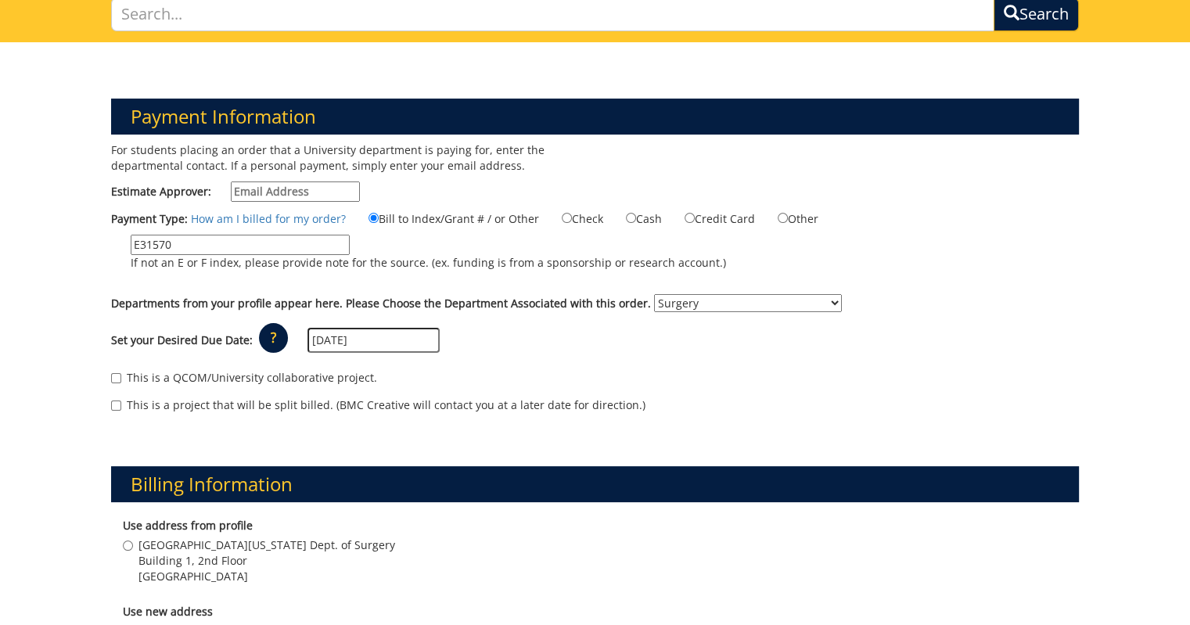
click at [280, 335] on p "?" at bounding box center [273, 338] width 29 height 30
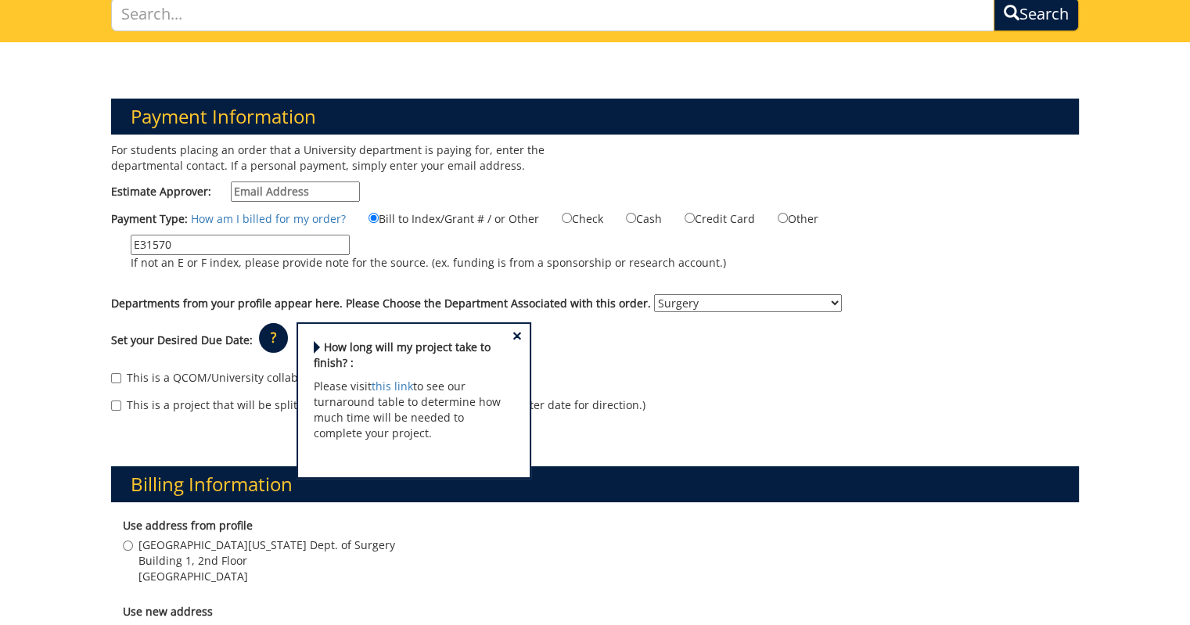
click at [682, 380] on div "This is a QCOM/University collaborative project." at bounding box center [595, 381] width 969 height 23
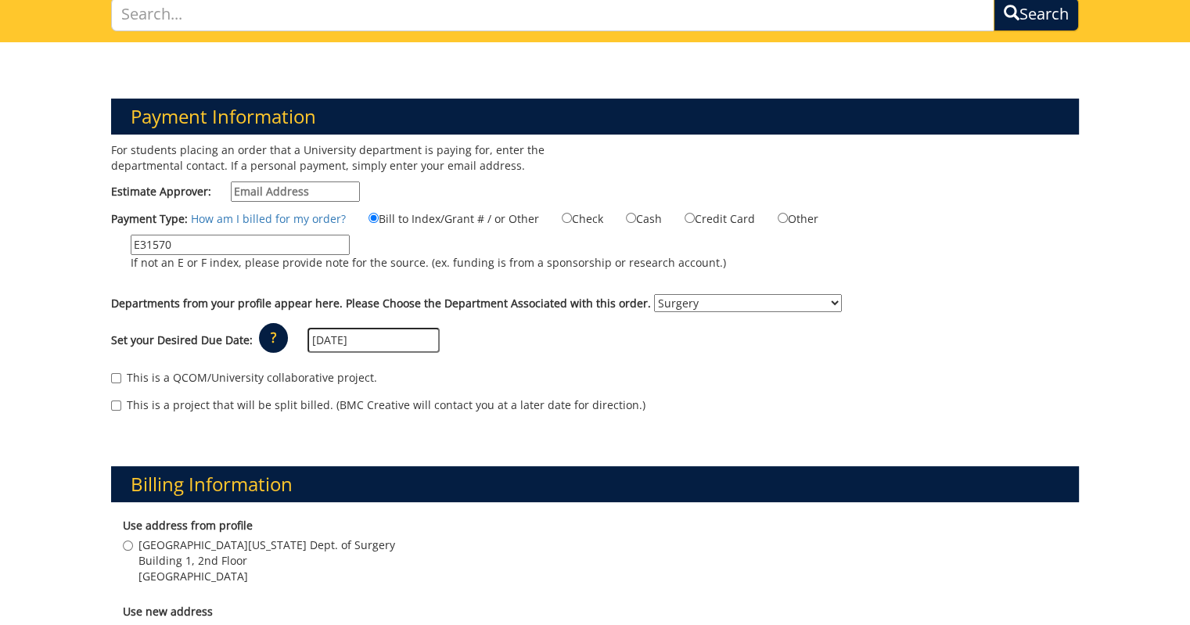
click at [369, 334] on input "[DATE]" at bounding box center [373, 340] width 132 height 25
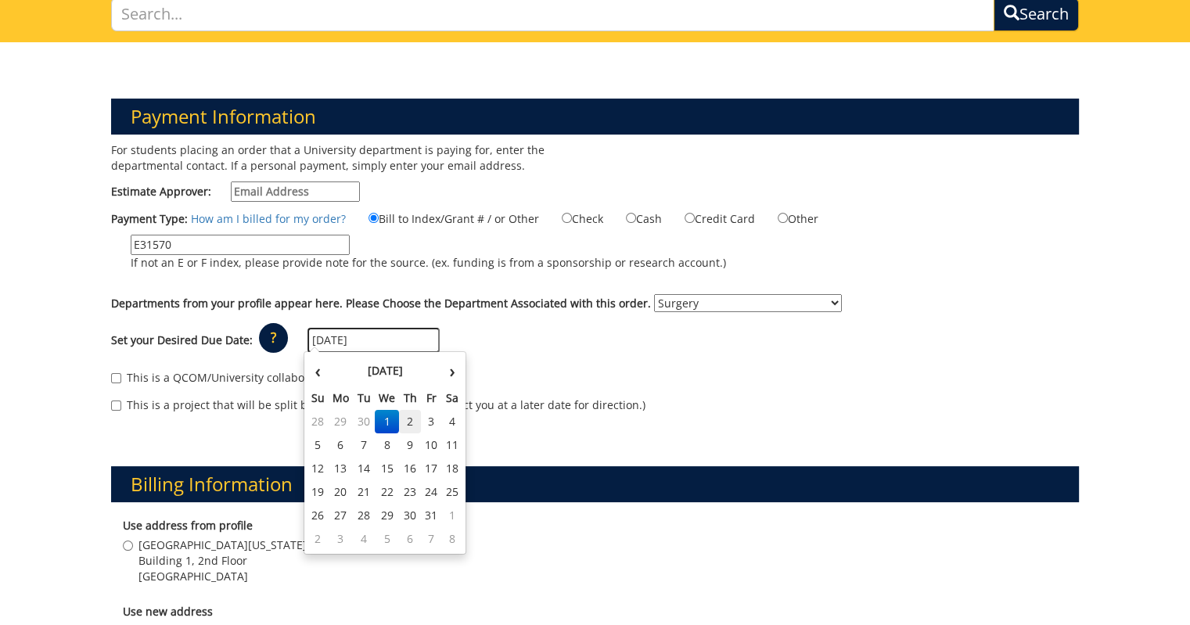
click at [410, 423] on td "2" at bounding box center [410, 421] width 22 height 23
type input "10/02/2025"
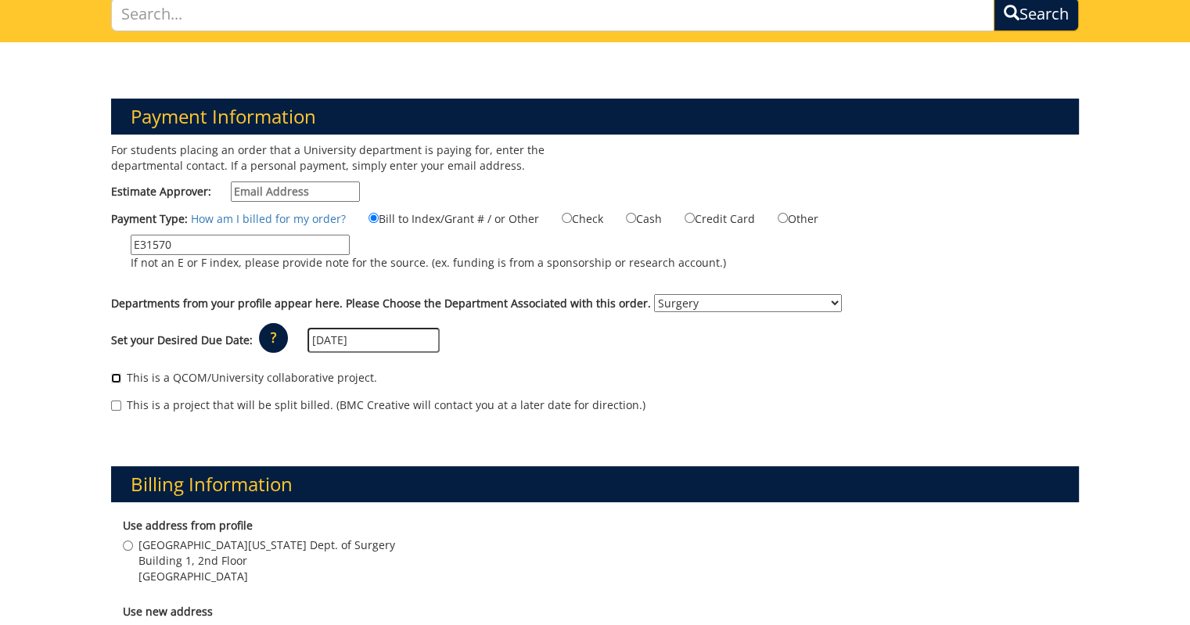
click at [116, 374] on input "This is a QCOM/University collaborative project." at bounding box center [116, 378] width 10 height 10
checkbox input "true"
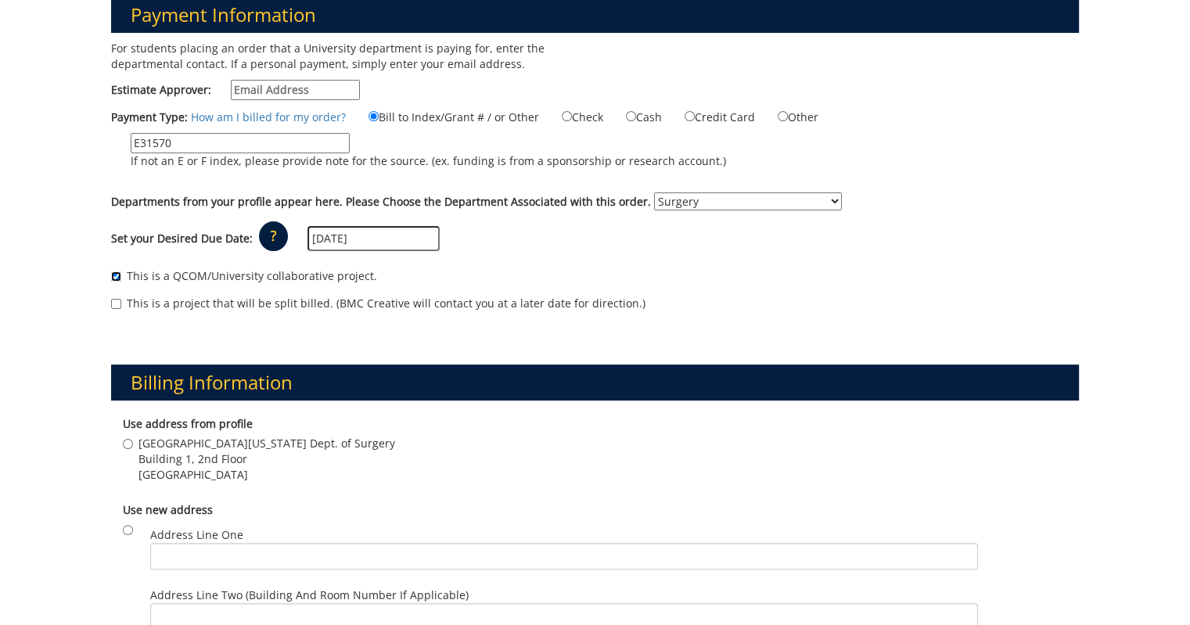
scroll to position [224, 0]
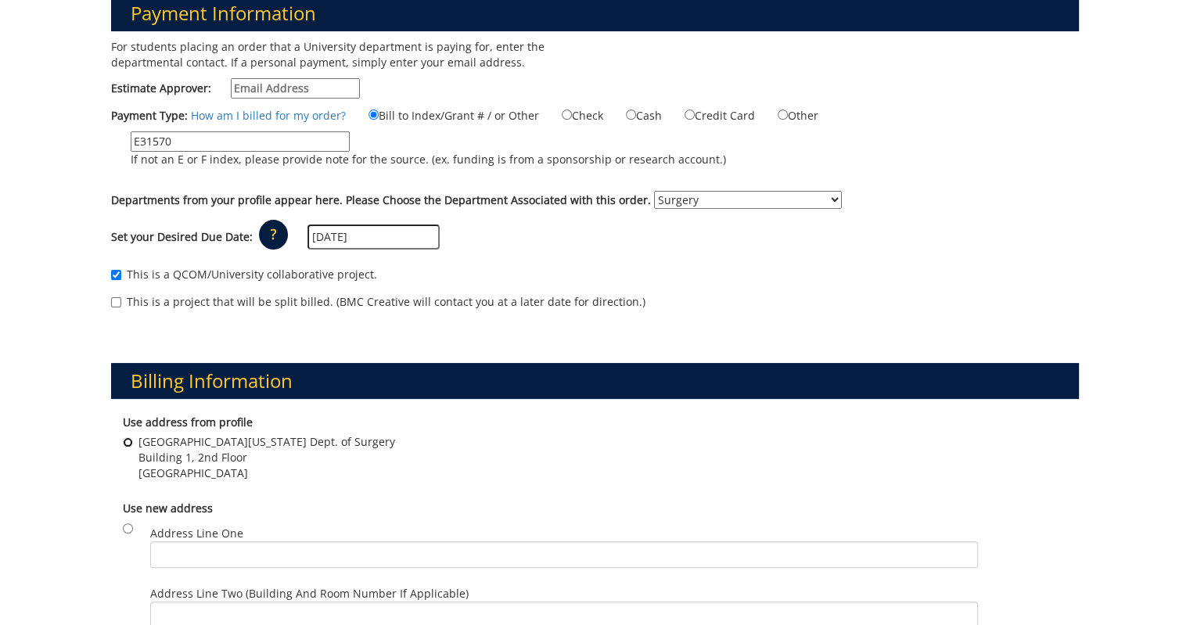
click at [123, 439] on input "East Tennessee State University Dept. of Surgery Building 1, 2nd Floor Johnson …" at bounding box center [128, 442] width 10 height 10
radio input "true"
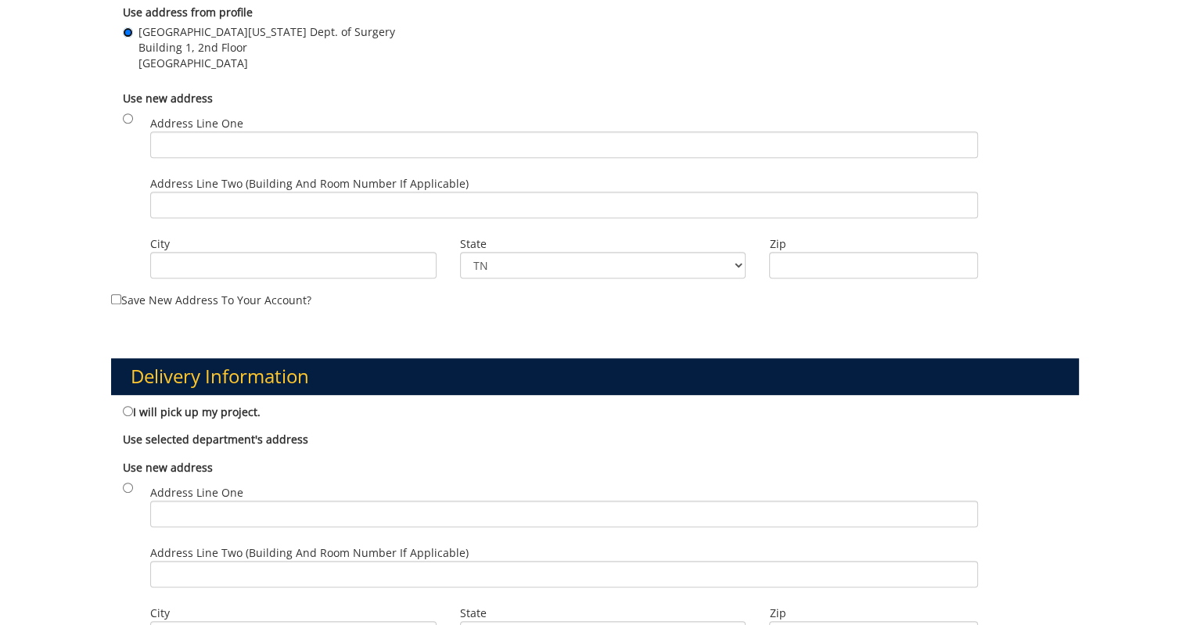
scroll to position [660, 0]
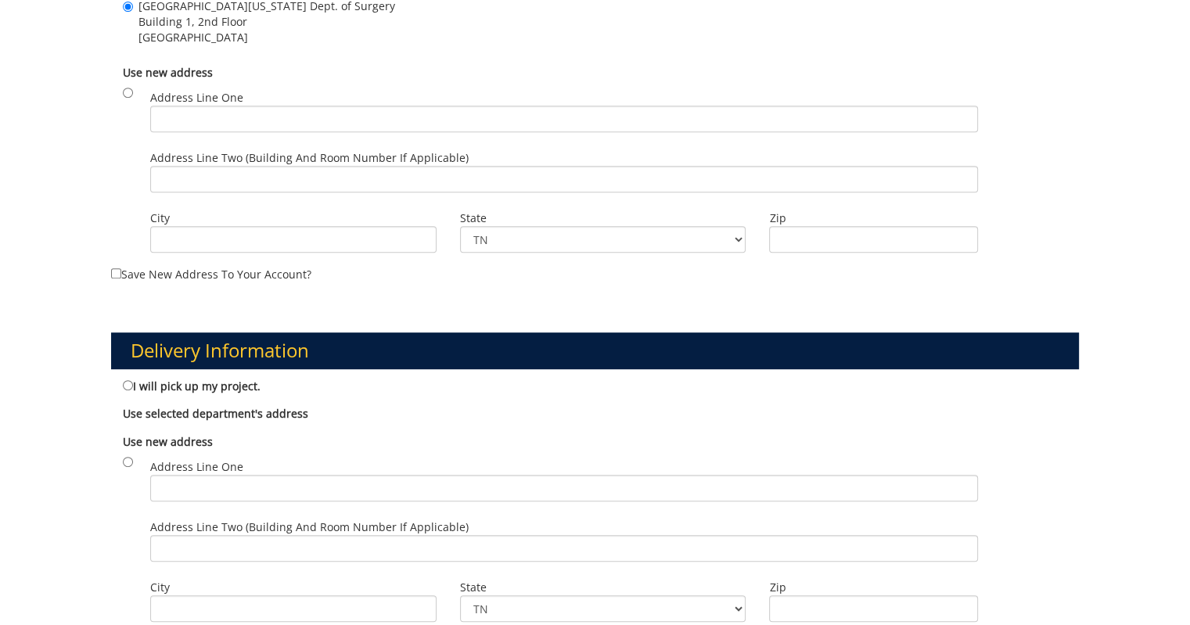
click at [160, 409] on b "Use selected department's address" at bounding box center [215, 413] width 185 height 15
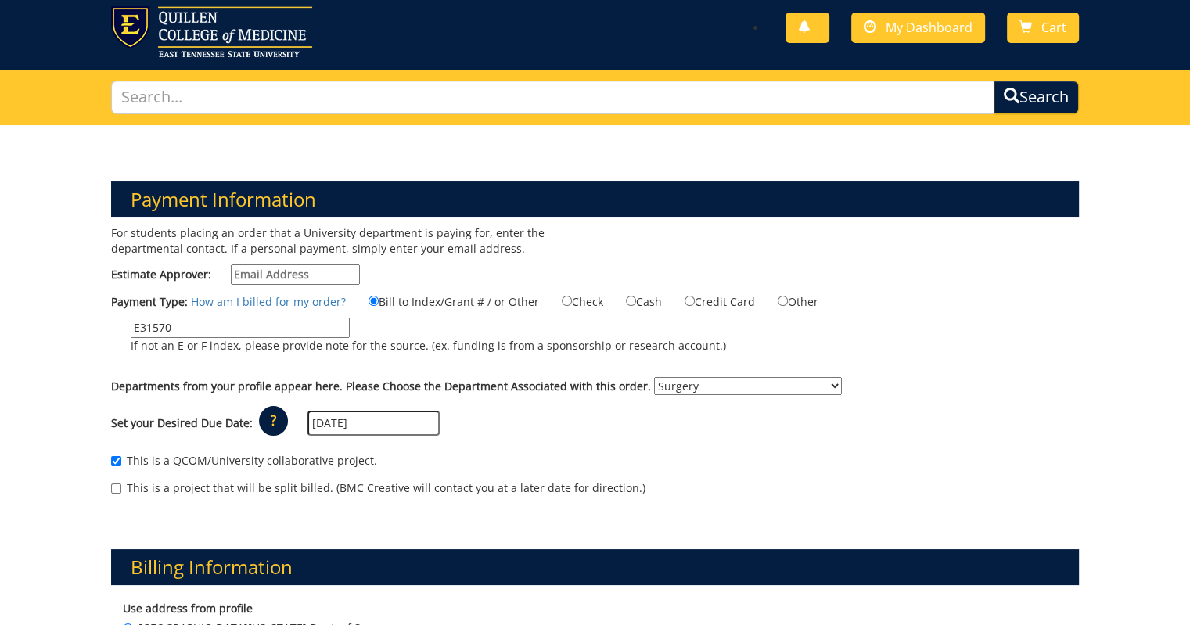
scroll to position [0, 0]
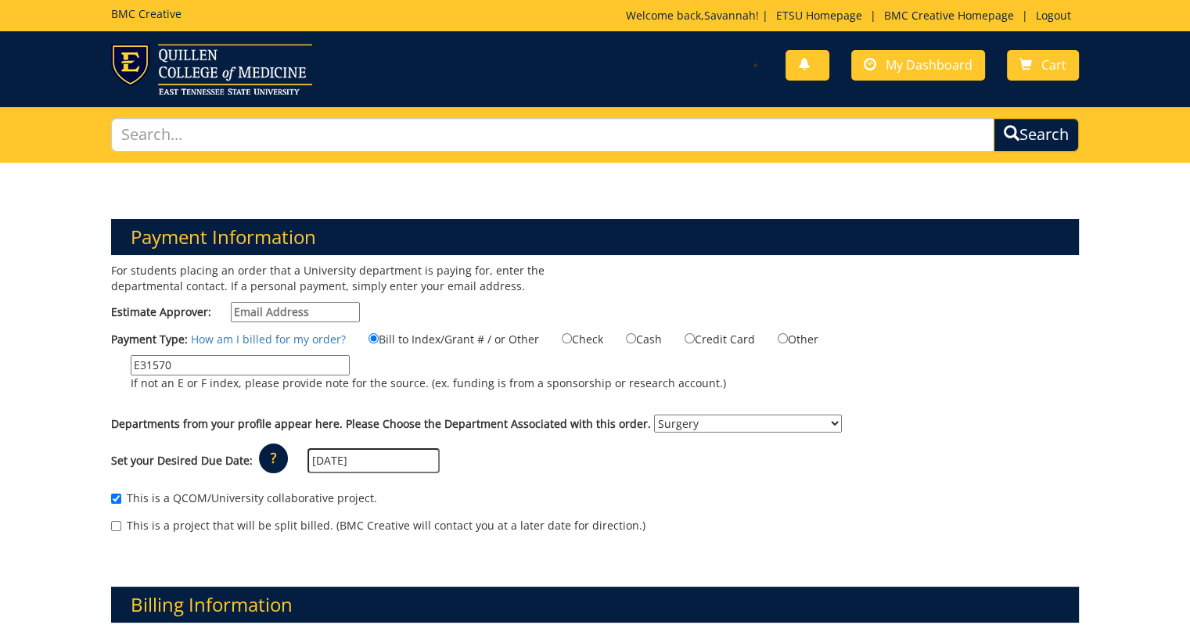
click at [273, 311] on input "Estimate Approver:" at bounding box center [295, 312] width 129 height 20
paste input "Shortcl@etsu.edu"
type input "Shortcl@etsu.edu"
click at [103, 297] on div "For students placing an order that a University department is paying for, enter…" at bounding box center [347, 296] width 496 height 67
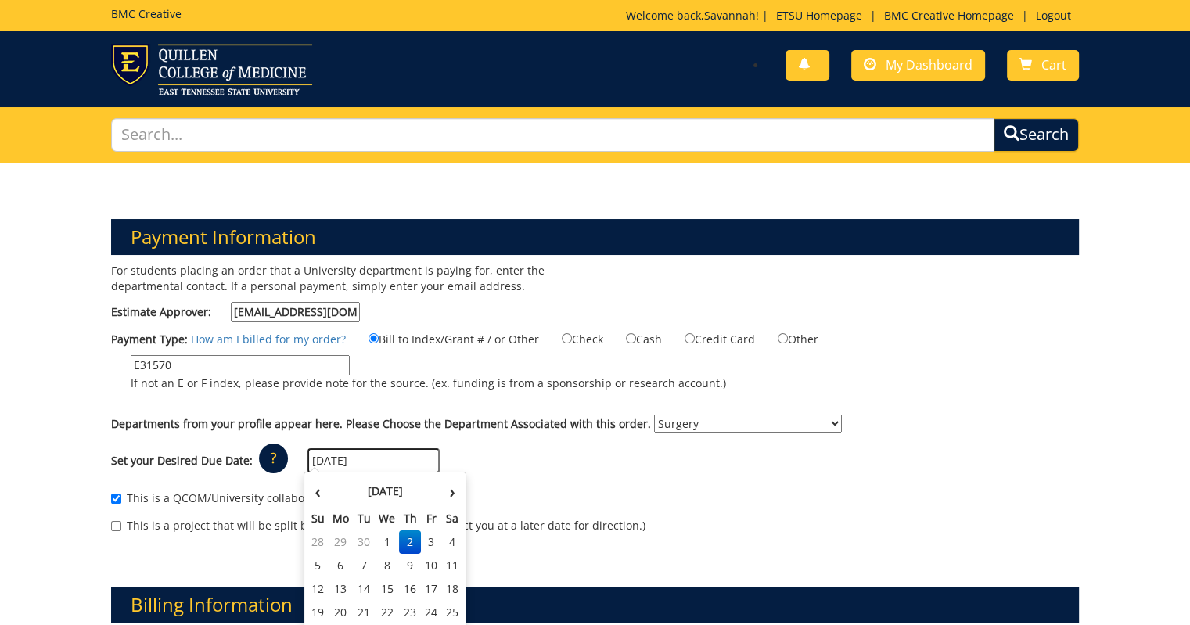
click at [375, 458] on input "10/02/2025" at bounding box center [373, 460] width 132 height 25
click at [387, 538] on td "1" at bounding box center [387, 541] width 25 height 23
type input "[DATE]"
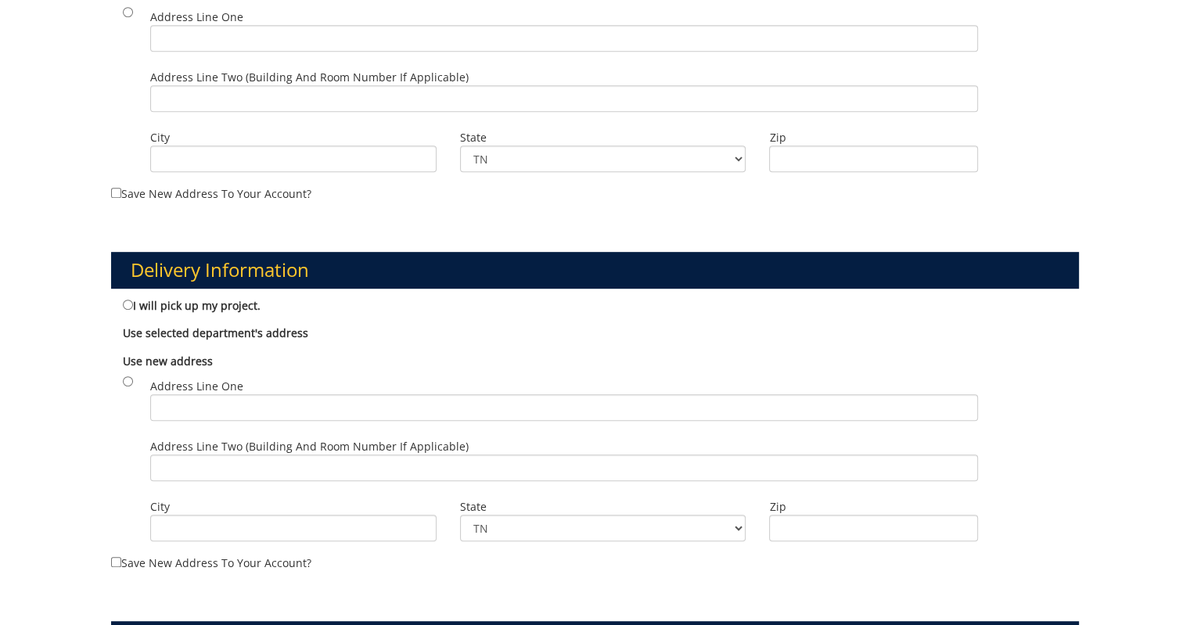
scroll to position [726, 0]
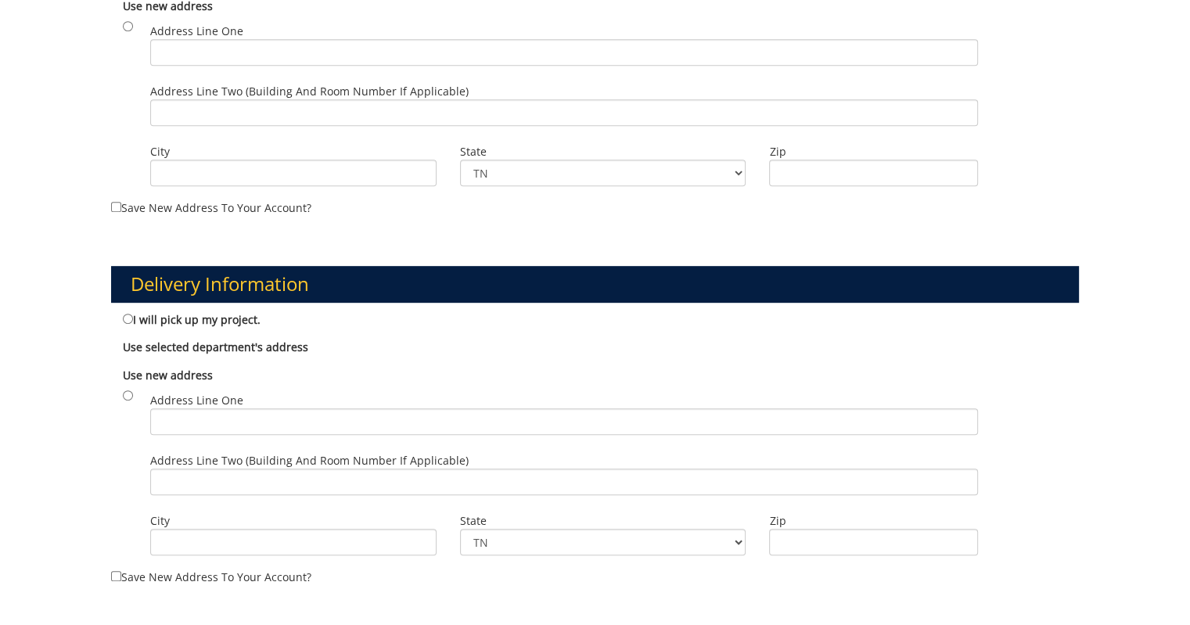
click at [139, 345] on b "Use selected department's address" at bounding box center [215, 347] width 185 height 15
click at [129, 318] on input "I will pick up my project." at bounding box center [128, 319] width 10 height 10
radio input "true"
click at [129, 318] on input "I will pick up my project." at bounding box center [128, 319] width 10 height 10
click at [125, 390] on input "radio" at bounding box center [128, 395] width 10 height 10
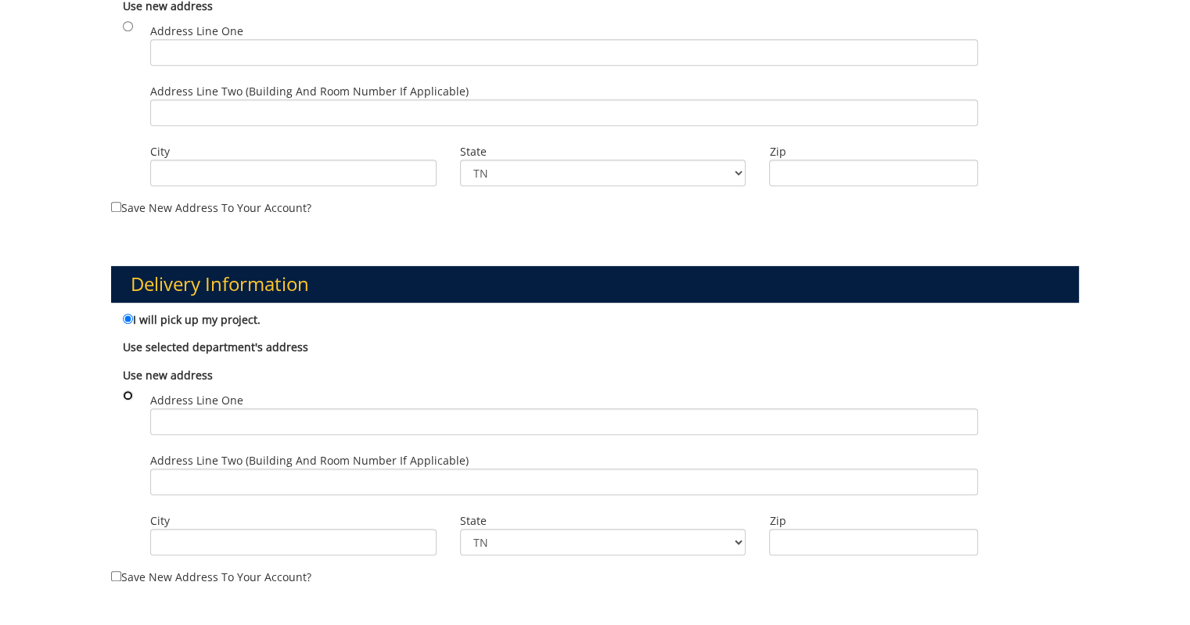
radio input "true"
click at [125, 390] on input "radio" at bounding box center [128, 395] width 10 height 10
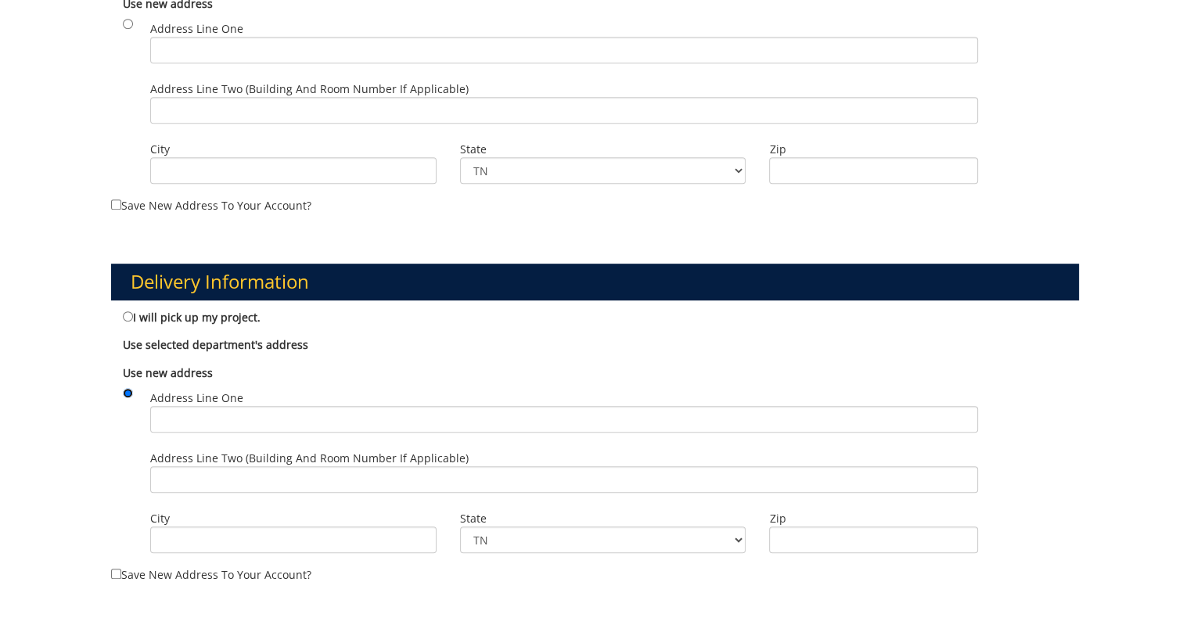
scroll to position [728, 0]
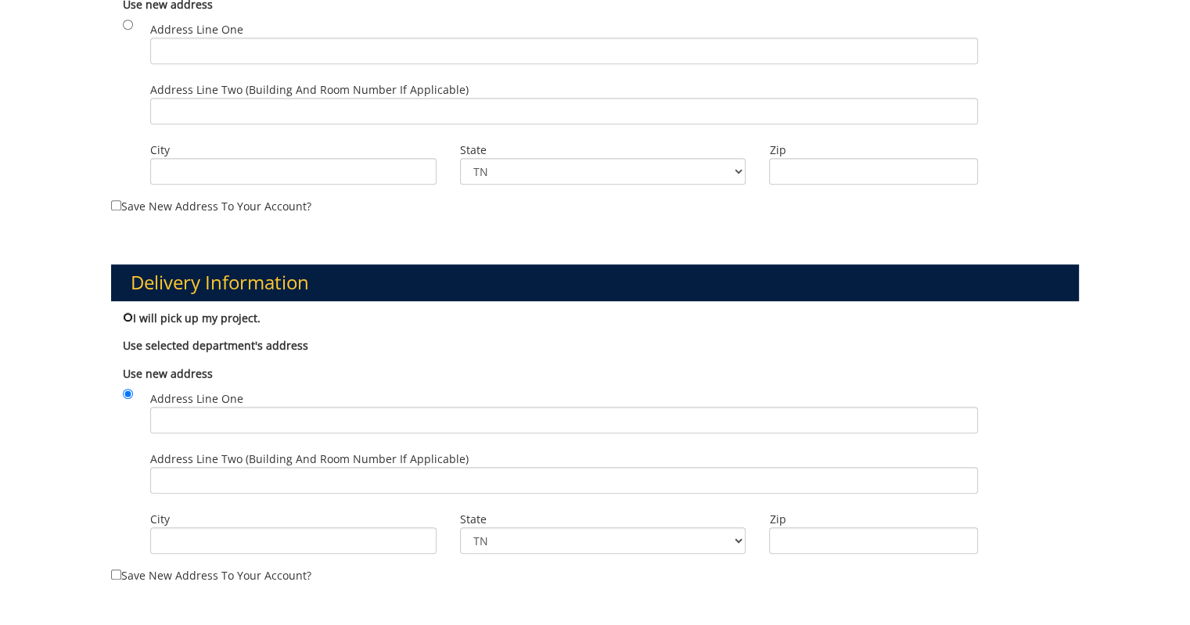
click at [127, 315] on input "I will pick up my project." at bounding box center [128, 317] width 10 height 10
radio input "true"
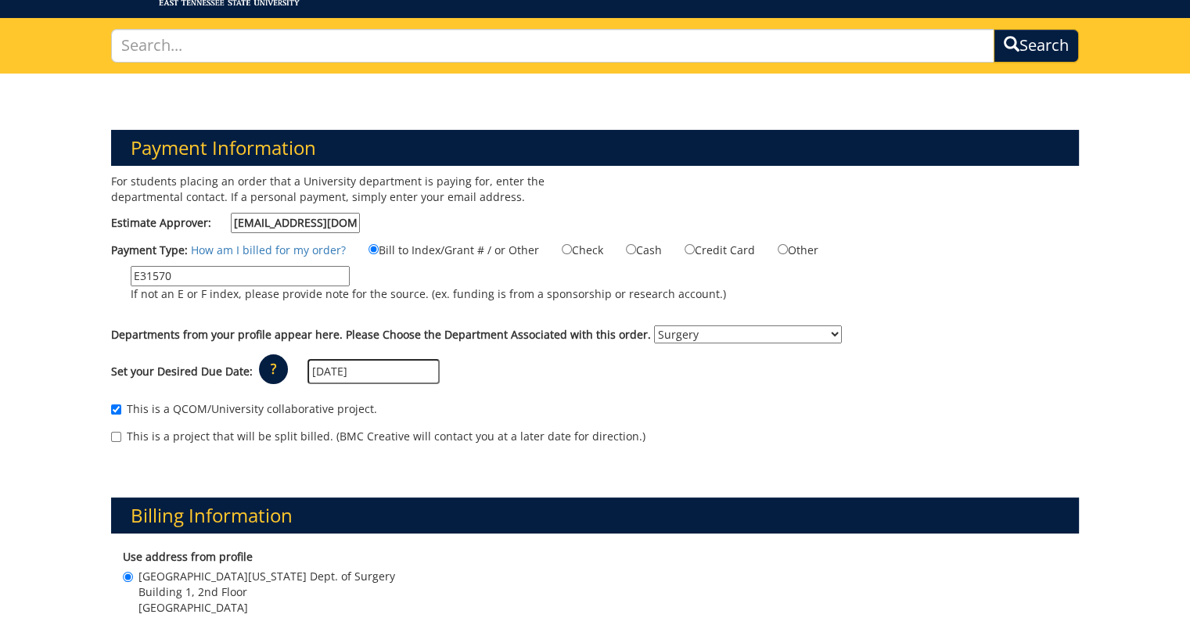
scroll to position [0, 0]
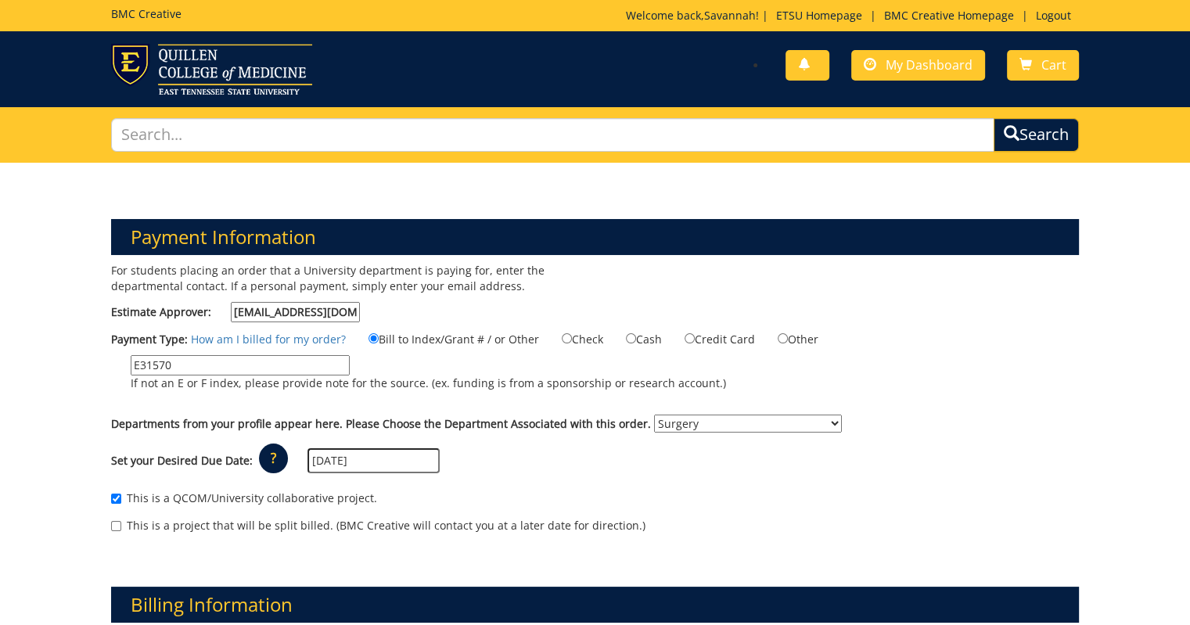
click at [342, 309] on input "Shortcl@etsu.edu" at bounding box center [295, 312] width 129 height 20
type input "Shortcl@etsu.edu (Candace Short)"
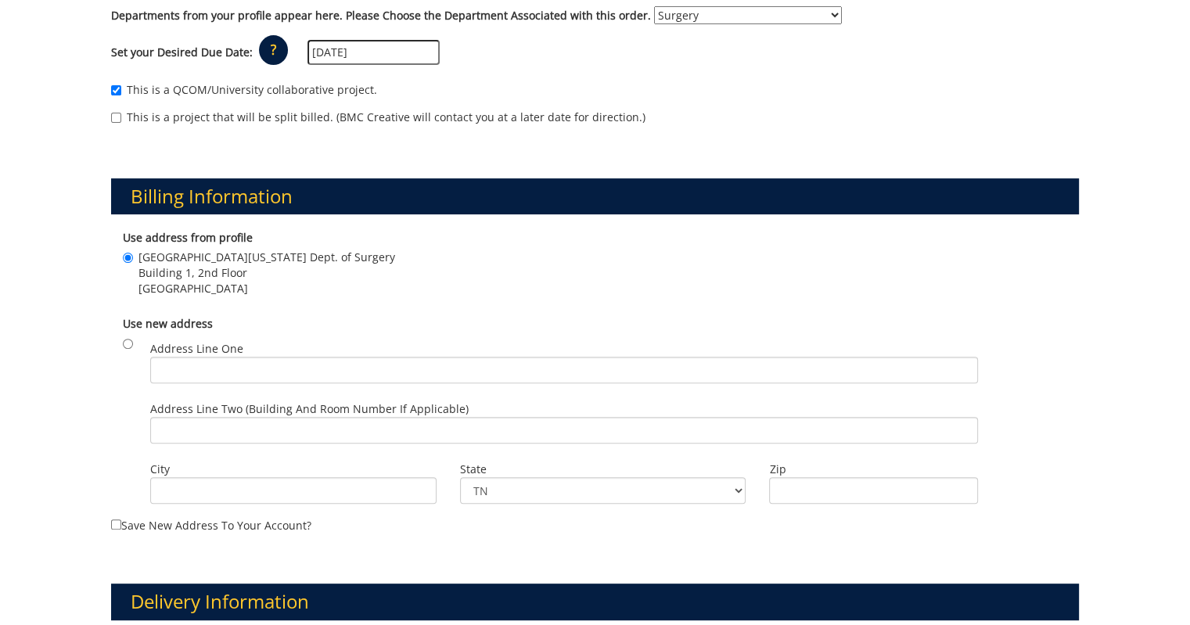
scroll to position [409, 0]
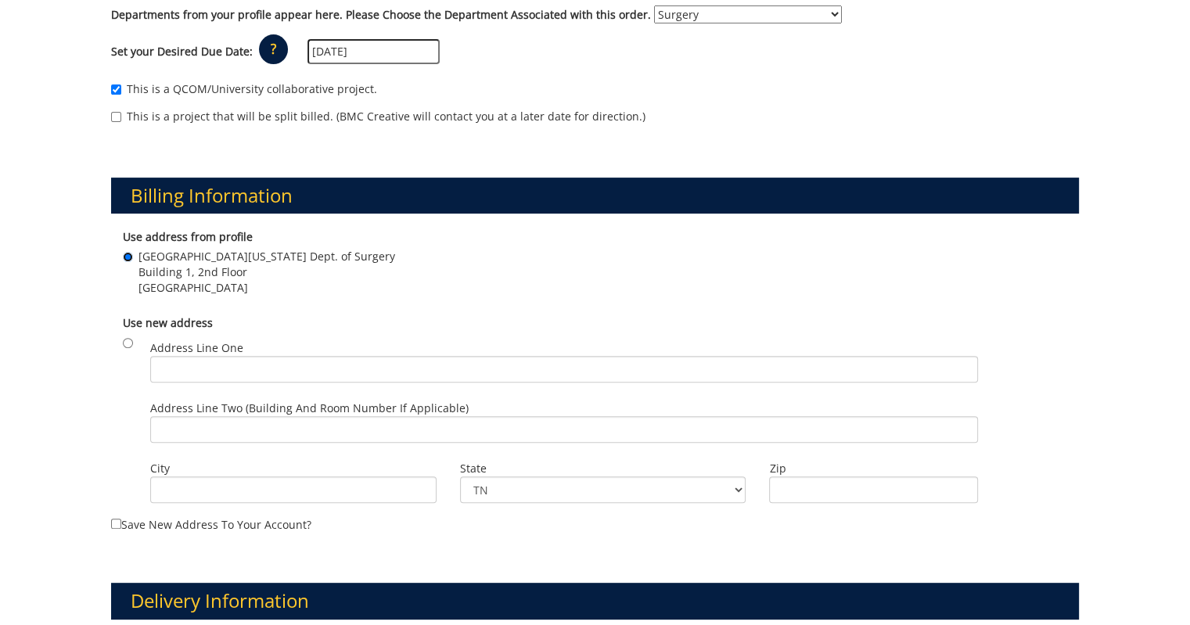
click at [131, 253] on input "East Tennessee State University Dept. of Surgery Building 1, 2nd Floor Johnson …" at bounding box center [128, 257] width 10 height 10
click at [225, 368] on input "Address Line One" at bounding box center [564, 369] width 829 height 27
click at [128, 339] on input "radio" at bounding box center [128, 343] width 10 height 10
radio input "true"
click at [204, 356] on input "Address Line One" at bounding box center [564, 369] width 829 height 27
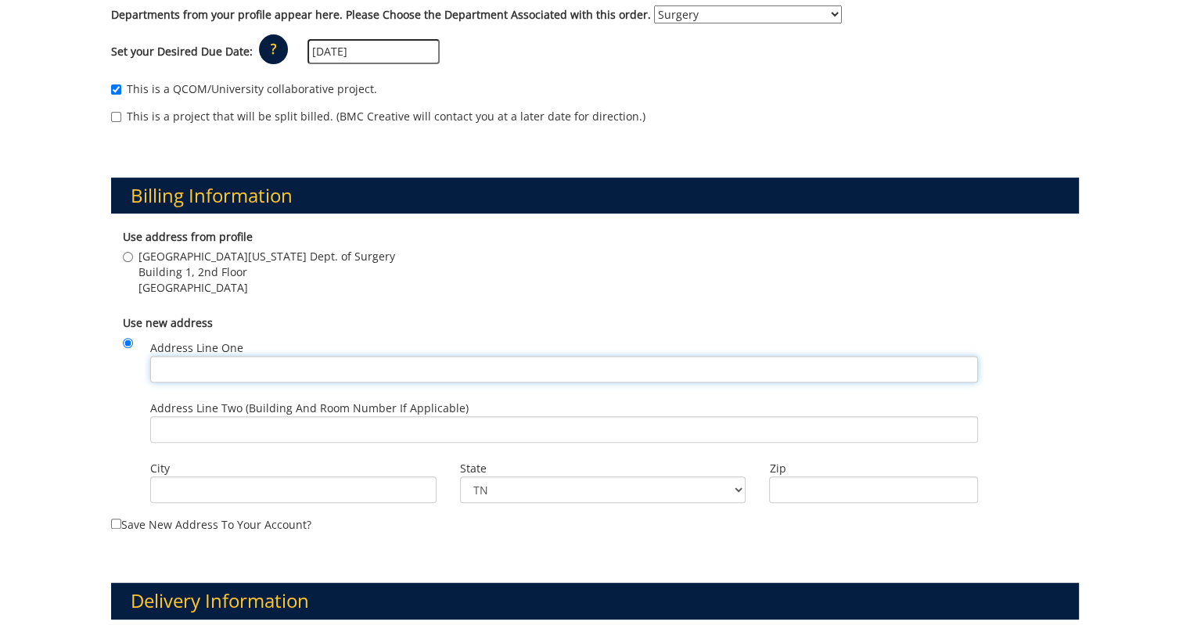
paste input "PO Box 70575"
type input "PO Box 70575"
click at [221, 428] on input "Address Line Two (Building and Room Number if applicable)" at bounding box center [564, 429] width 829 height 27
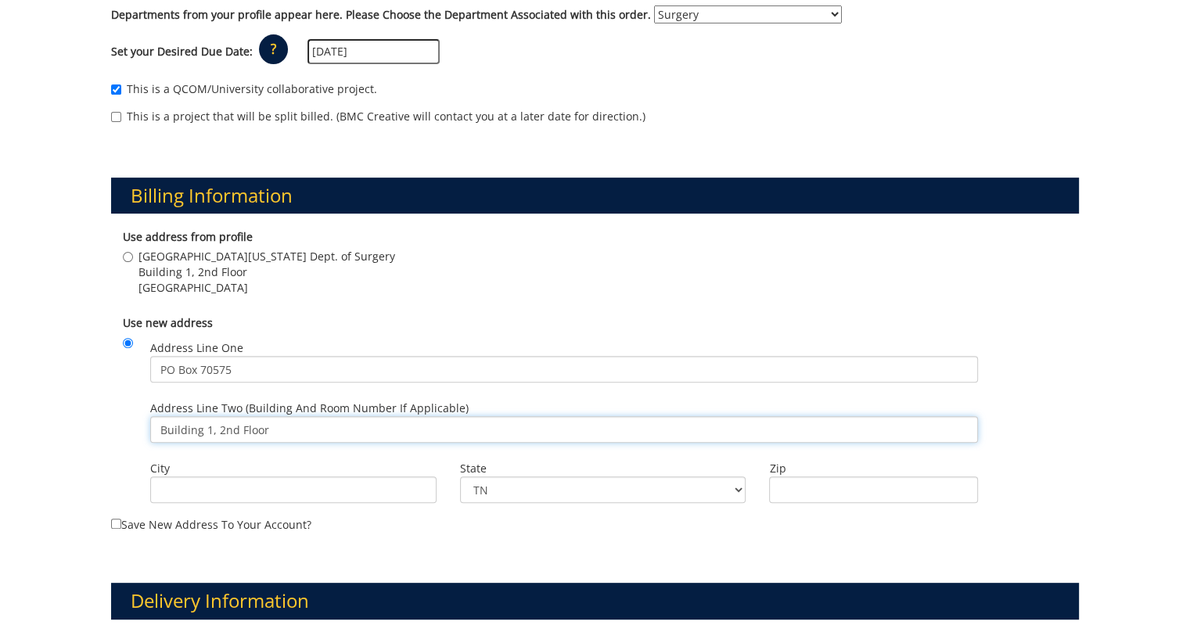
click at [160, 426] on input "Building 1, 2nd Floor" at bounding box center [564, 429] width 829 height 27
click at [293, 427] on input "Building 1, 2nd Floor" at bounding box center [564, 429] width 829 height 27
click at [282, 428] on input "Building 1, 2nd Floor" at bounding box center [564, 429] width 829 height 27
type input "B"
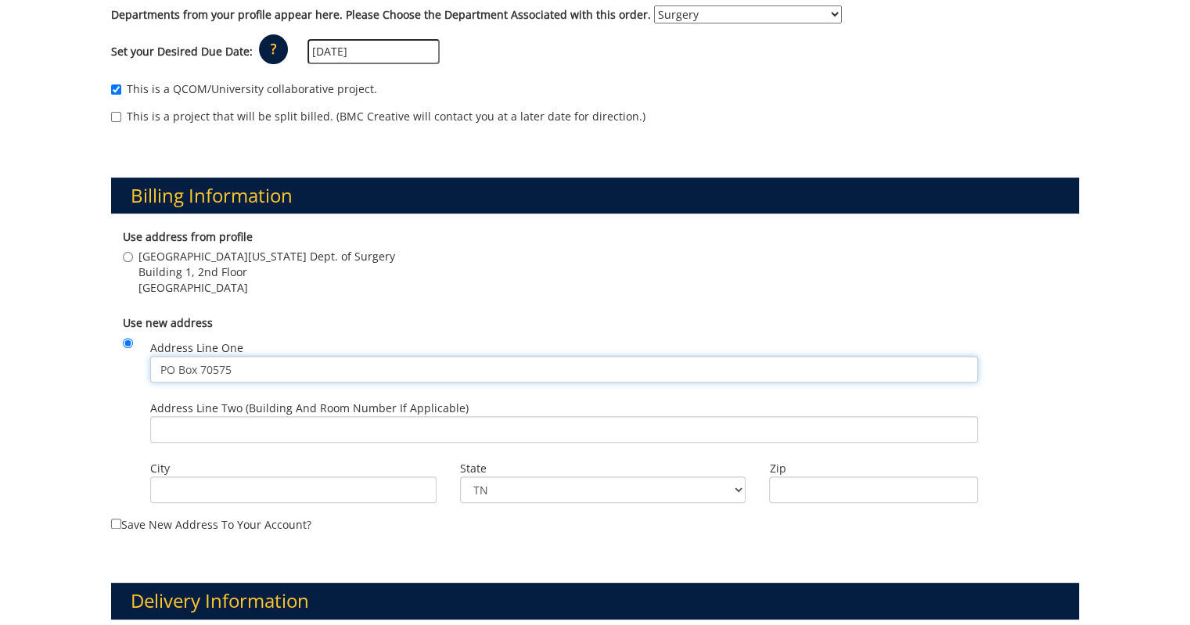
click at [272, 362] on input "PO Box 70575" at bounding box center [564, 369] width 829 height 27
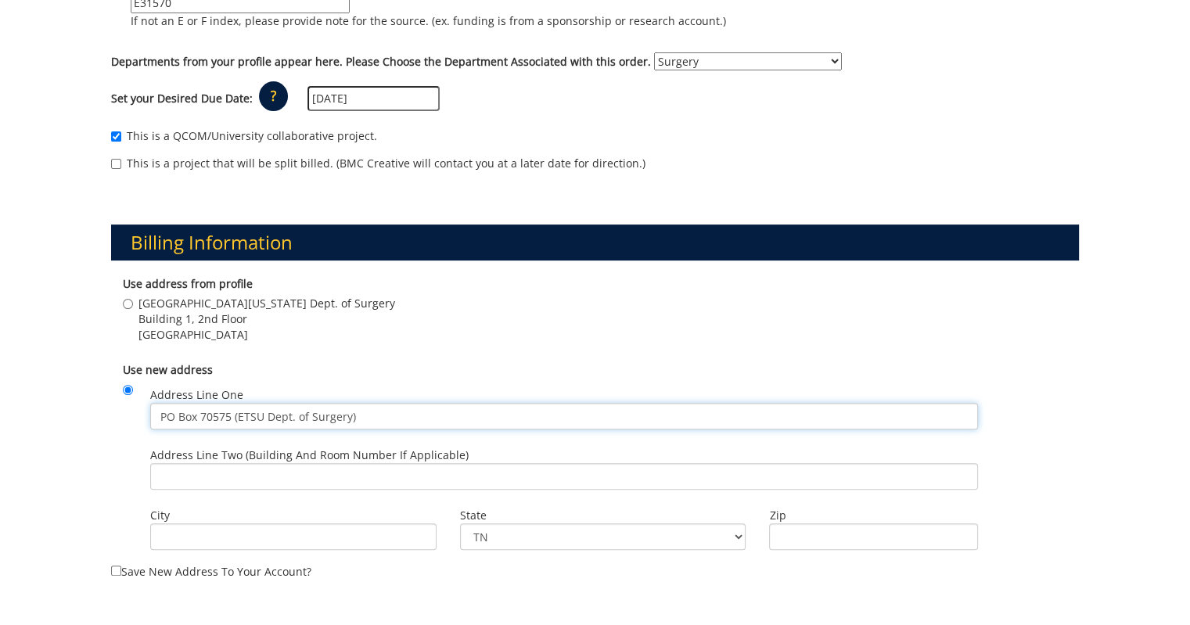
scroll to position [361, 0]
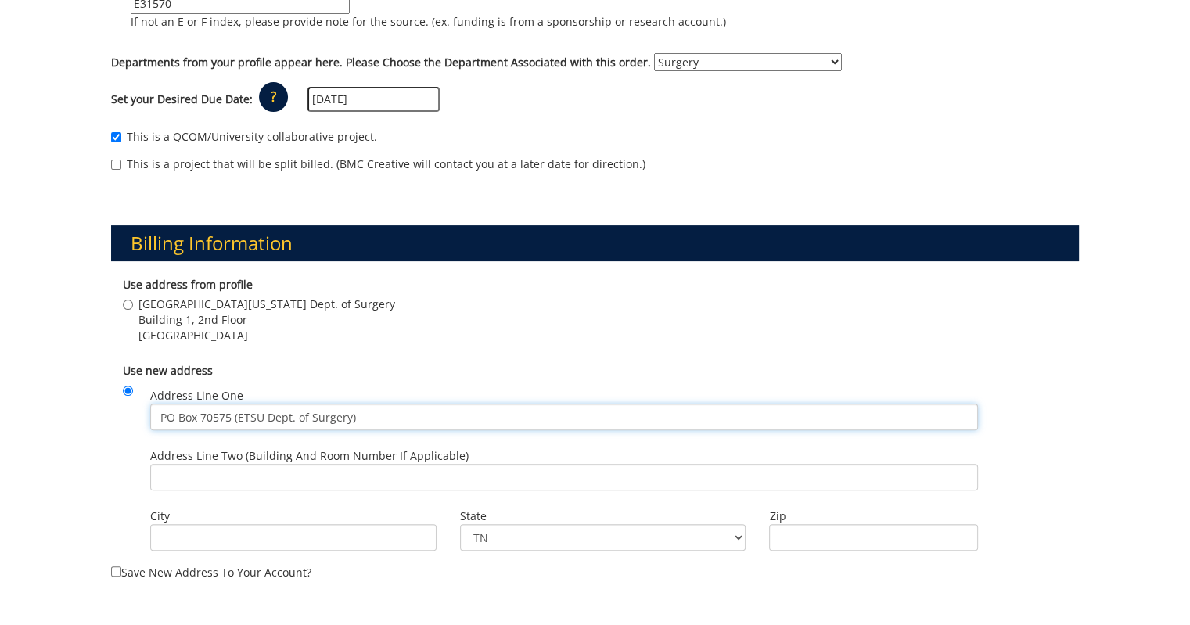
type input "PO Box 70575 (ETSU Dept. of Surgery)"
click at [292, 476] on input "Address Line Two (Building and Room Number if applicable)" at bounding box center [564, 477] width 829 height 27
type input "Building 1,"
click at [316, 538] on input "City" at bounding box center [293, 537] width 286 height 27
type input "Johnson City"
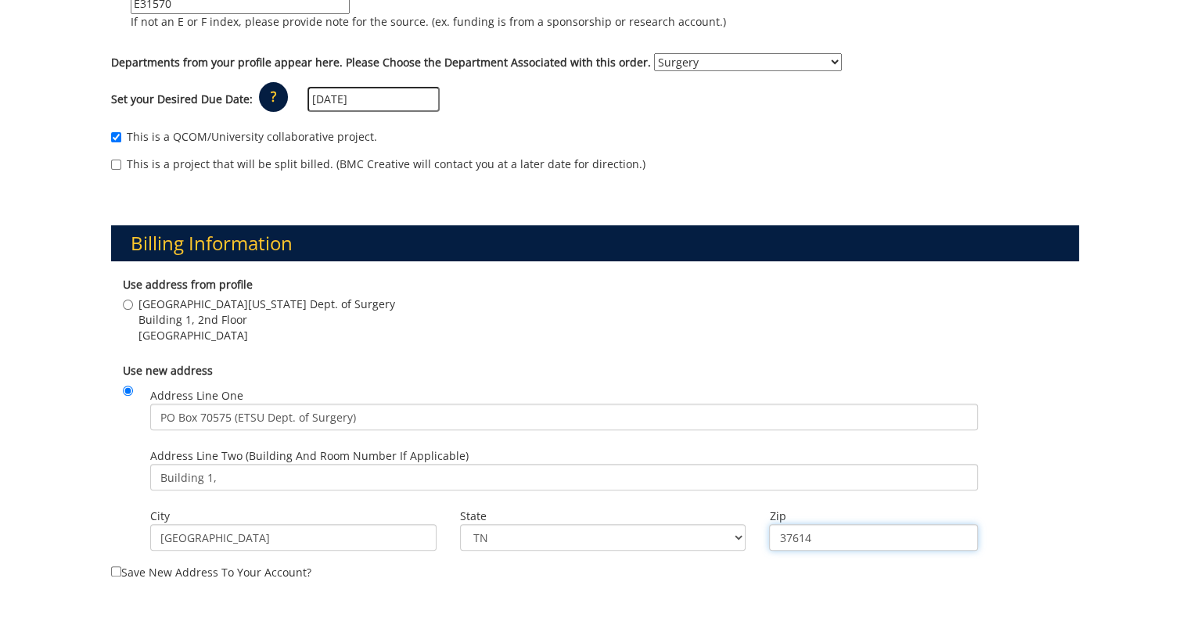
type input "37614"
click at [272, 487] on input "Building 1," at bounding box center [564, 477] width 829 height 27
click at [354, 415] on input "PO Box 70575 (ETSU Dept. of Surgery)" at bounding box center [564, 417] width 829 height 27
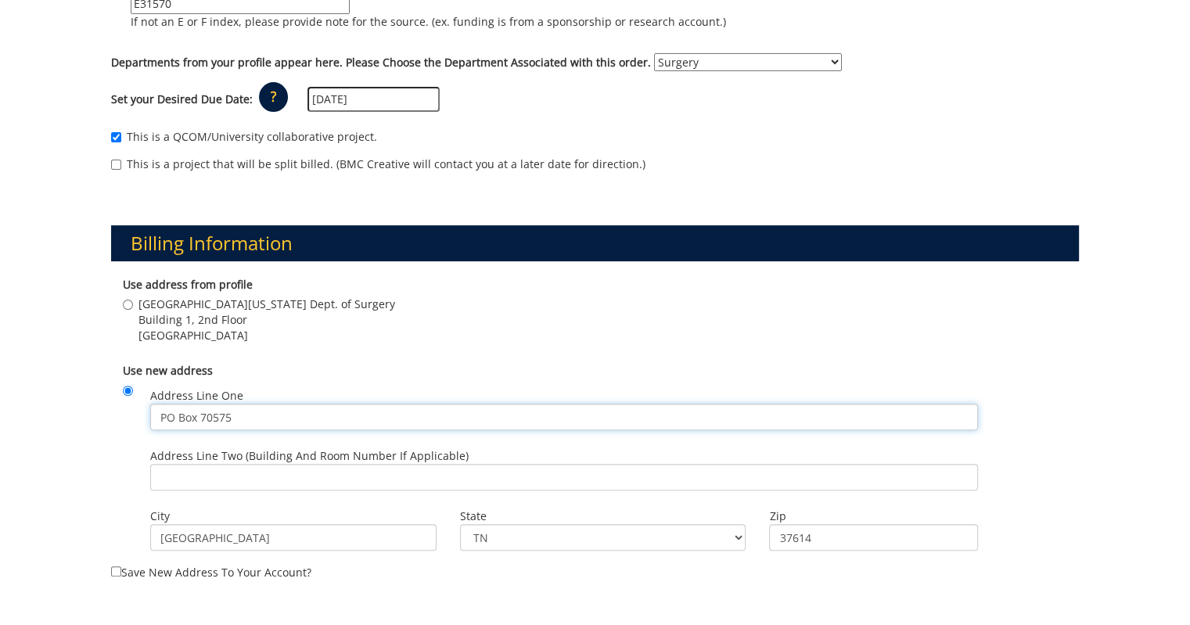
type input "PO Box 70575"
click at [70, 455] on div "Payment Information For students placing an order that a University department …" at bounding box center [595, 546] width 1190 height 1491
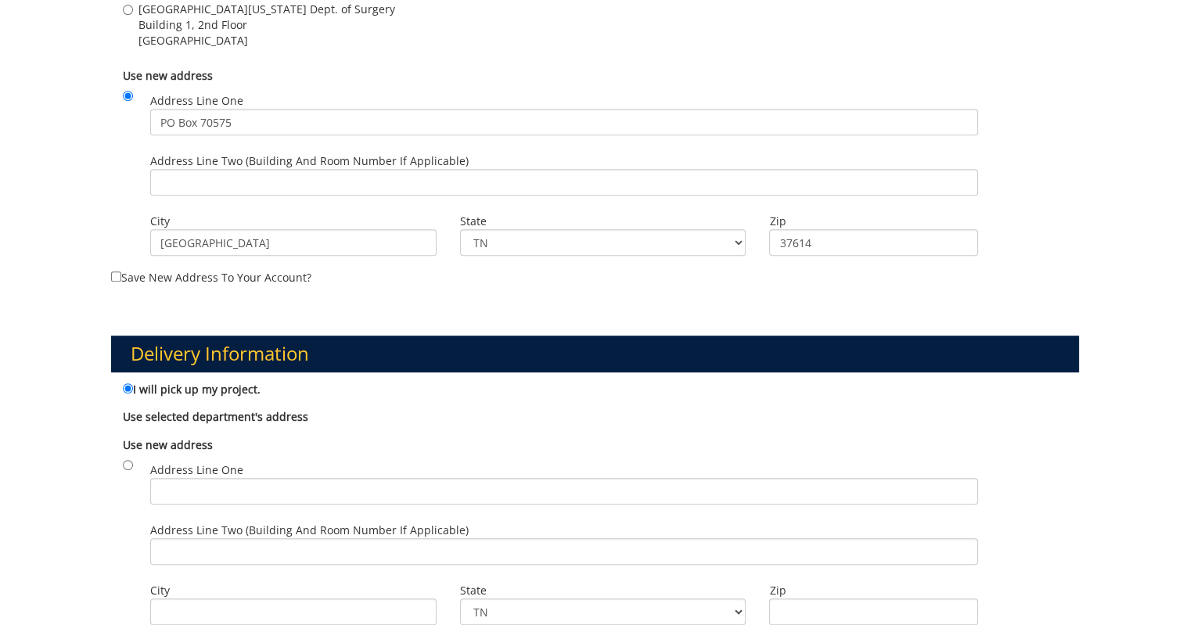
scroll to position [656, 0]
click at [112, 277] on input "Save new address to your account?" at bounding box center [116, 277] width 10 height 10
checkbox input "true"
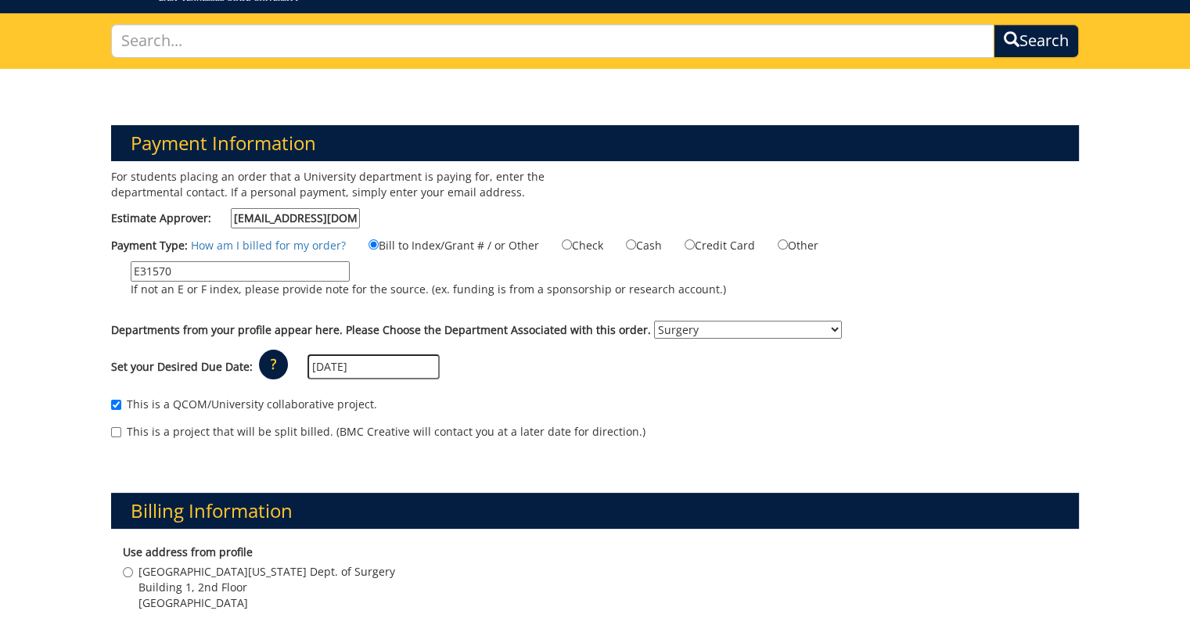
scroll to position [0, 0]
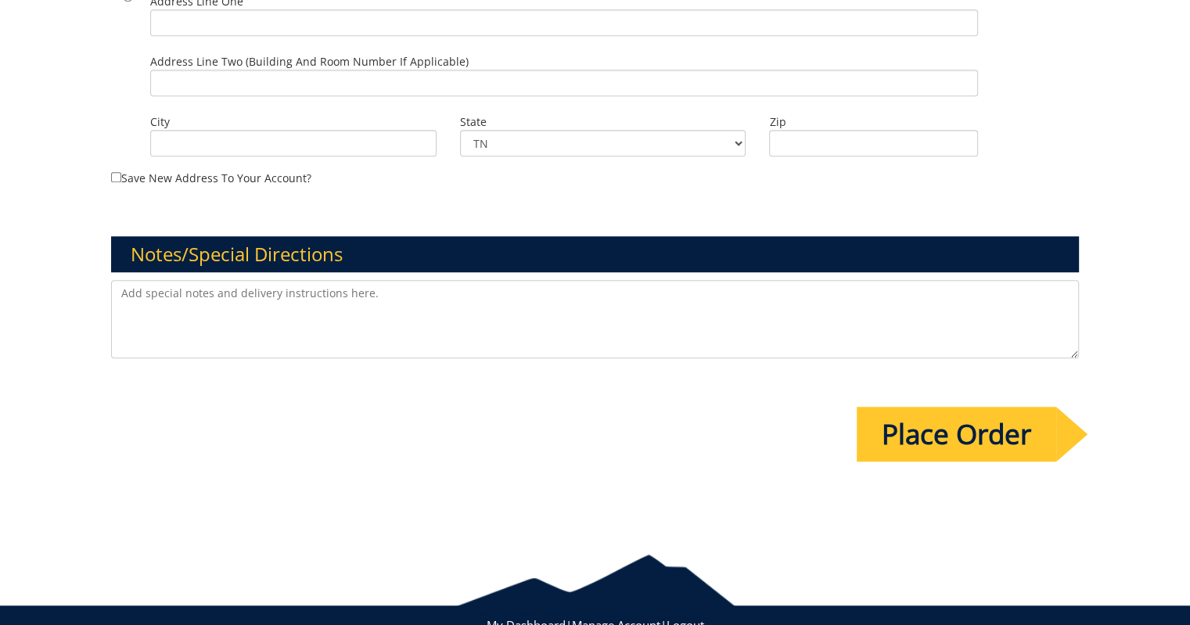
scroll to position [1132, 0]
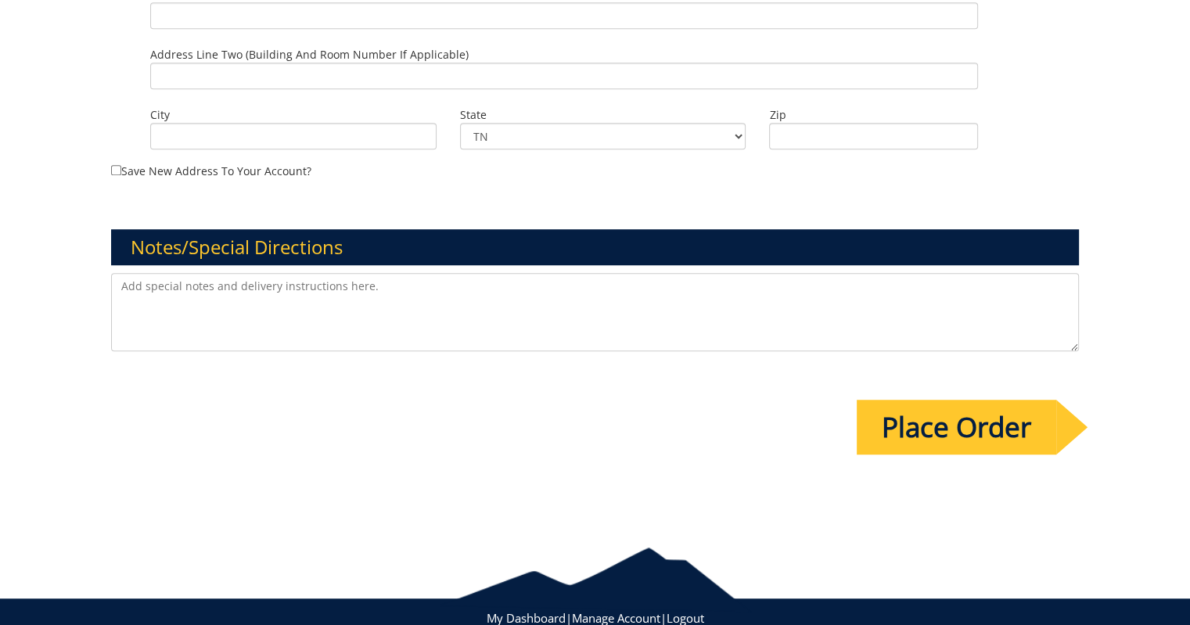
click at [939, 410] on input "Place Order" at bounding box center [957, 427] width 200 height 55
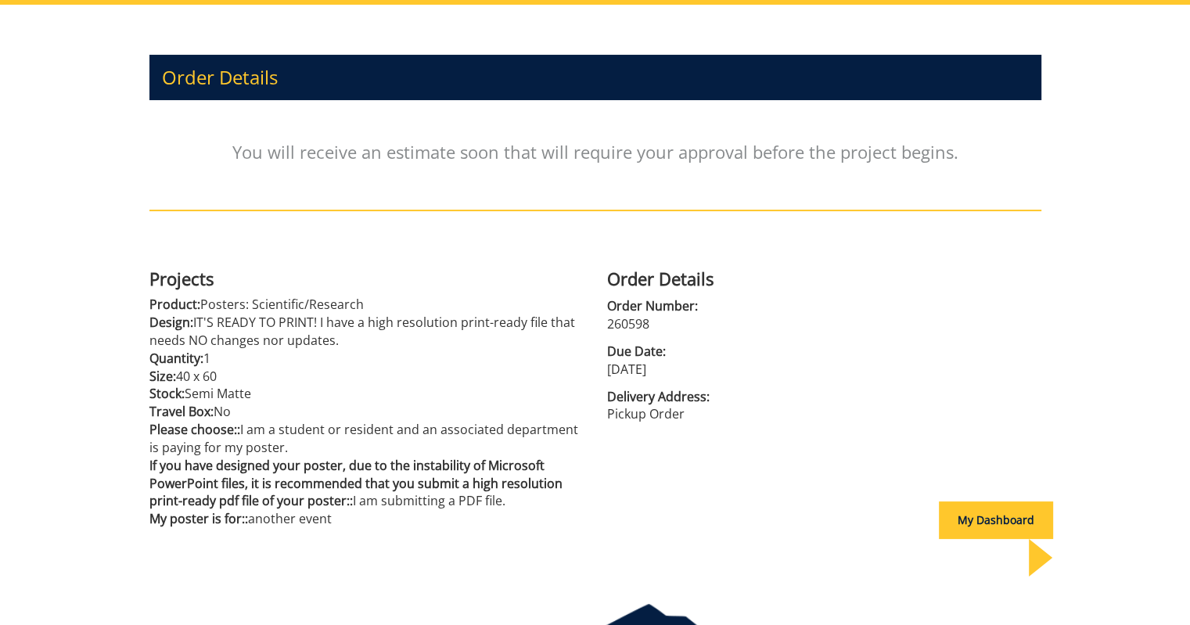
scroll to position [225, 0]
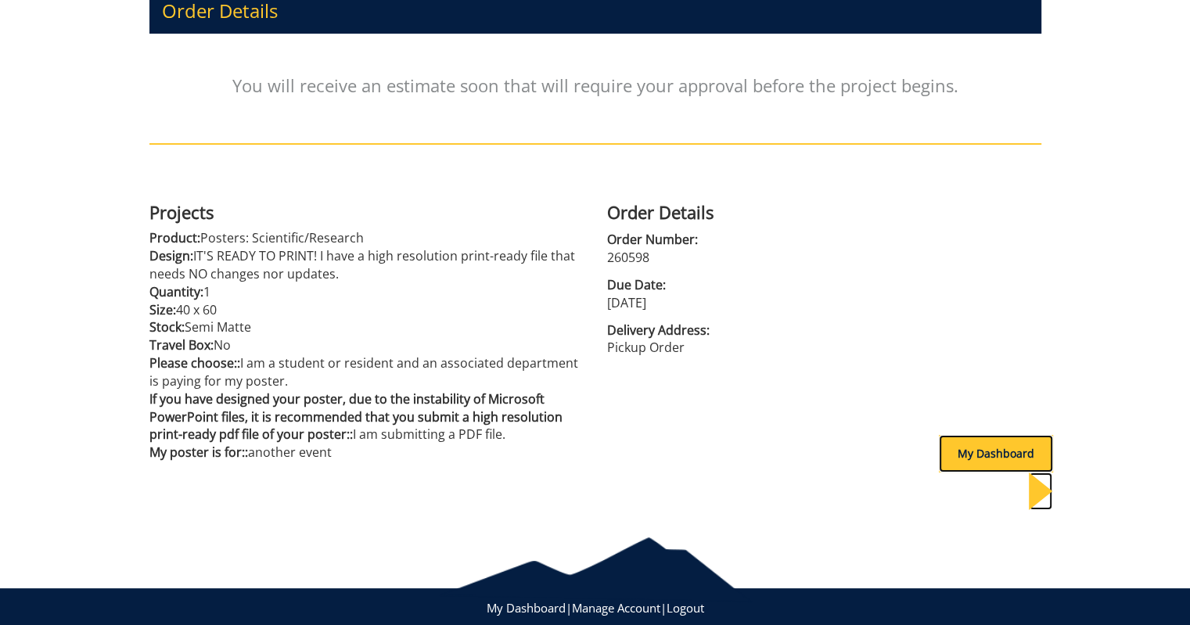
click at [998, 451] on div "My Dashboard" at bounding box center [996, 454] width 114 height 38
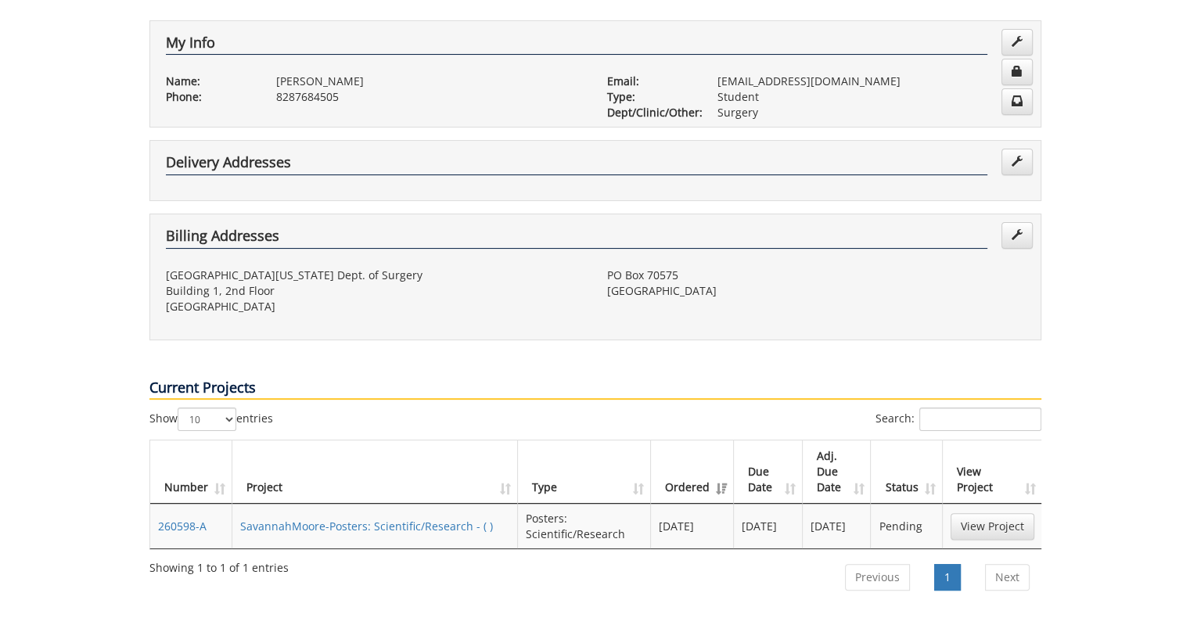
scroll to position [294, 0]
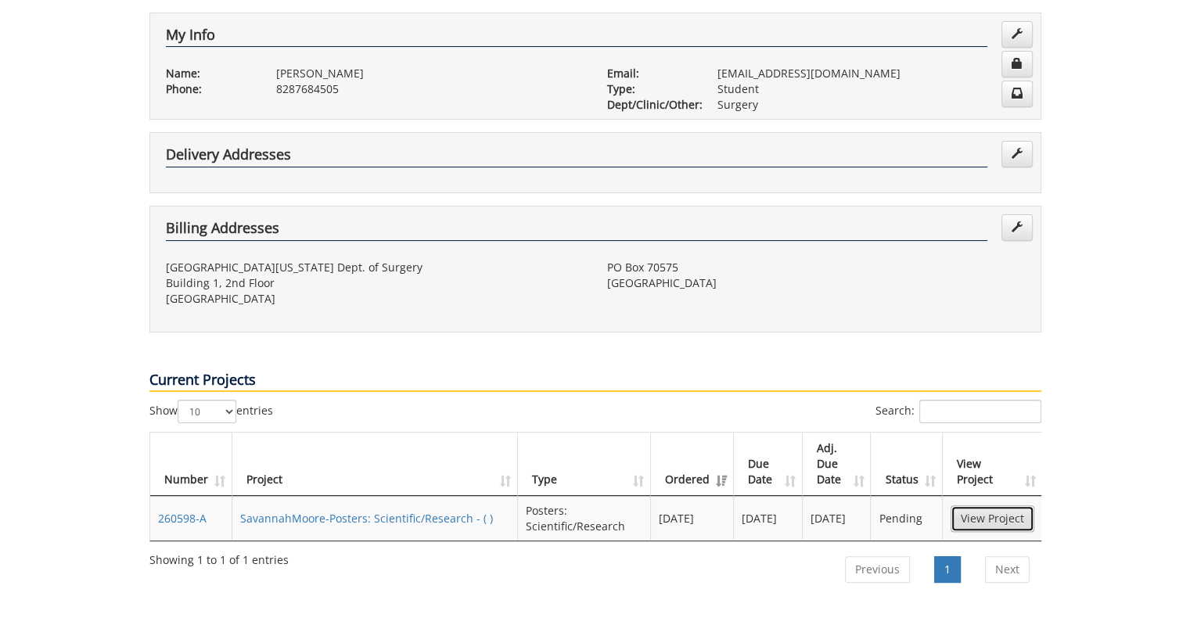
click at [1009, 505] on link "View Project" at bounding box center [993, 518] width 84 height 27
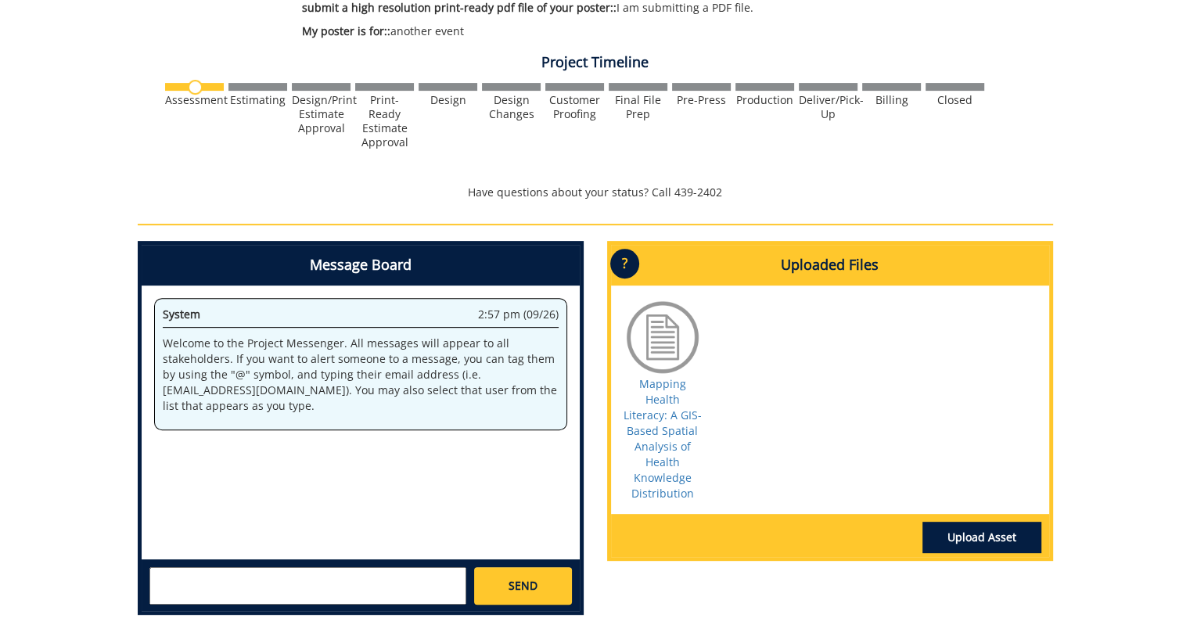
scroll to position [521, 0]
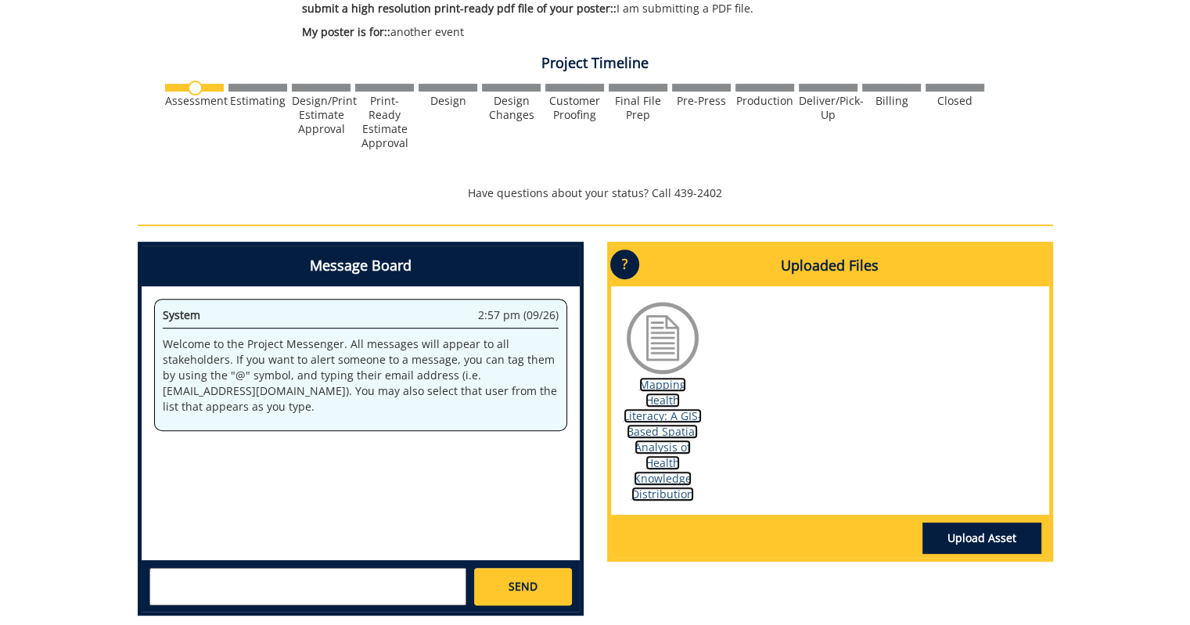
click at [662, 410] on link "Mapping Health Literacy: A GIS-Based Spatial Analysis of Health Knowledge Distr…" at bounding box center [663, 439] width 78 height 124
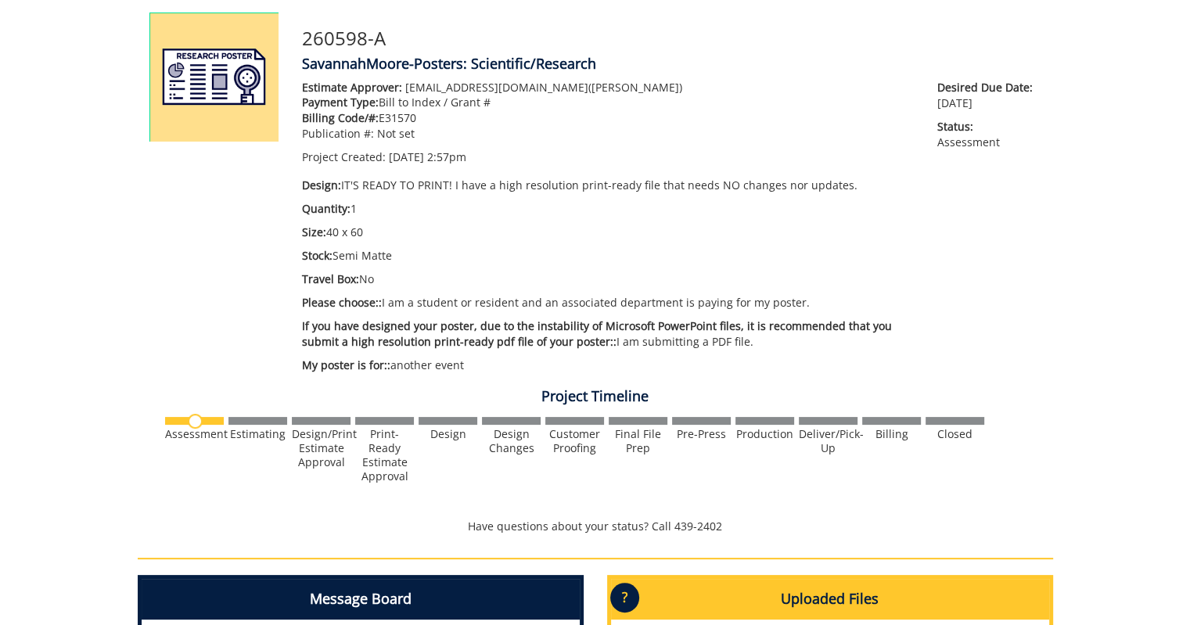
scroll to position [0, 0]
